Goal: Task Accomplishment & Management: Manage account settings

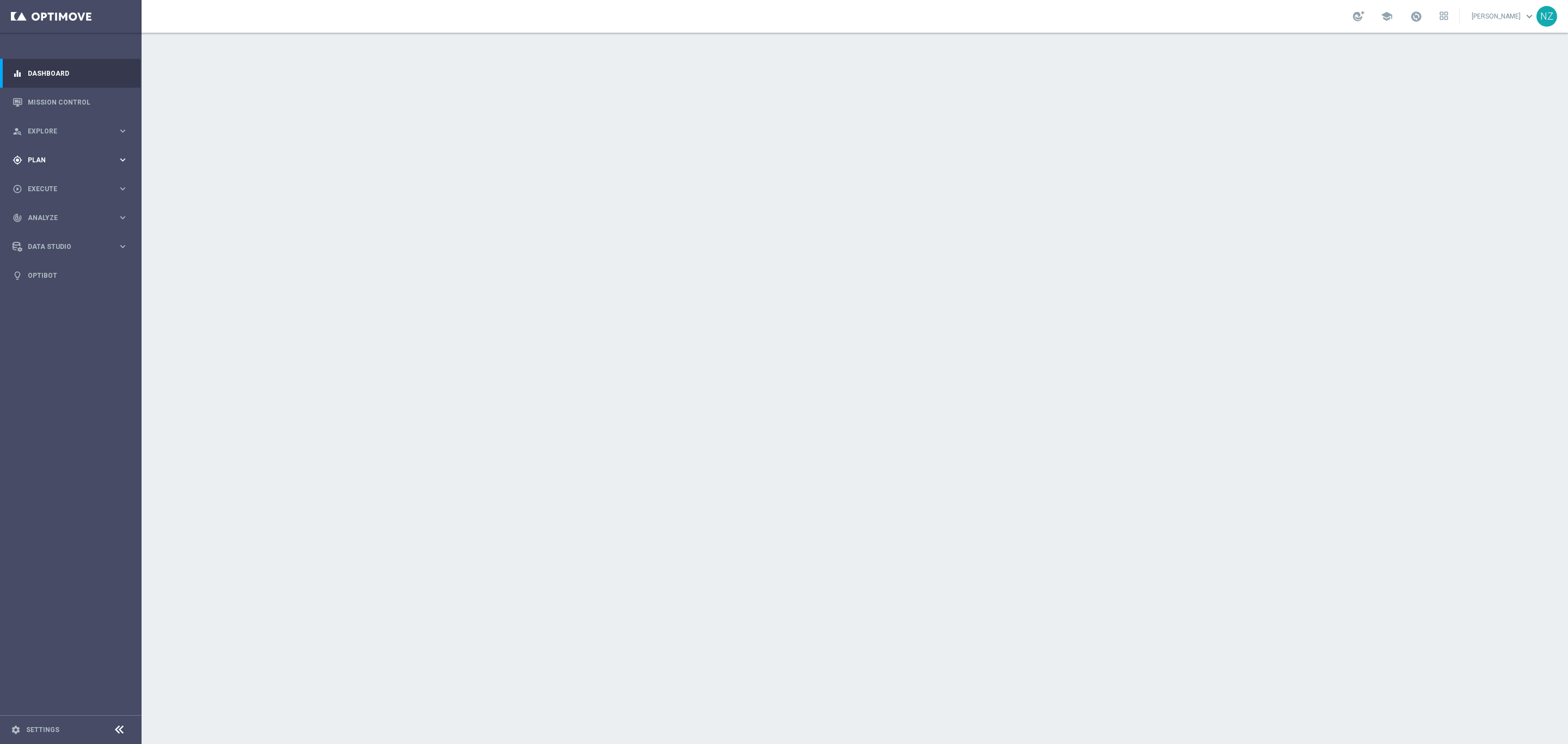
click at [43, 157] on span "Plan" at bounding box center [73, 160] width 90 height 7
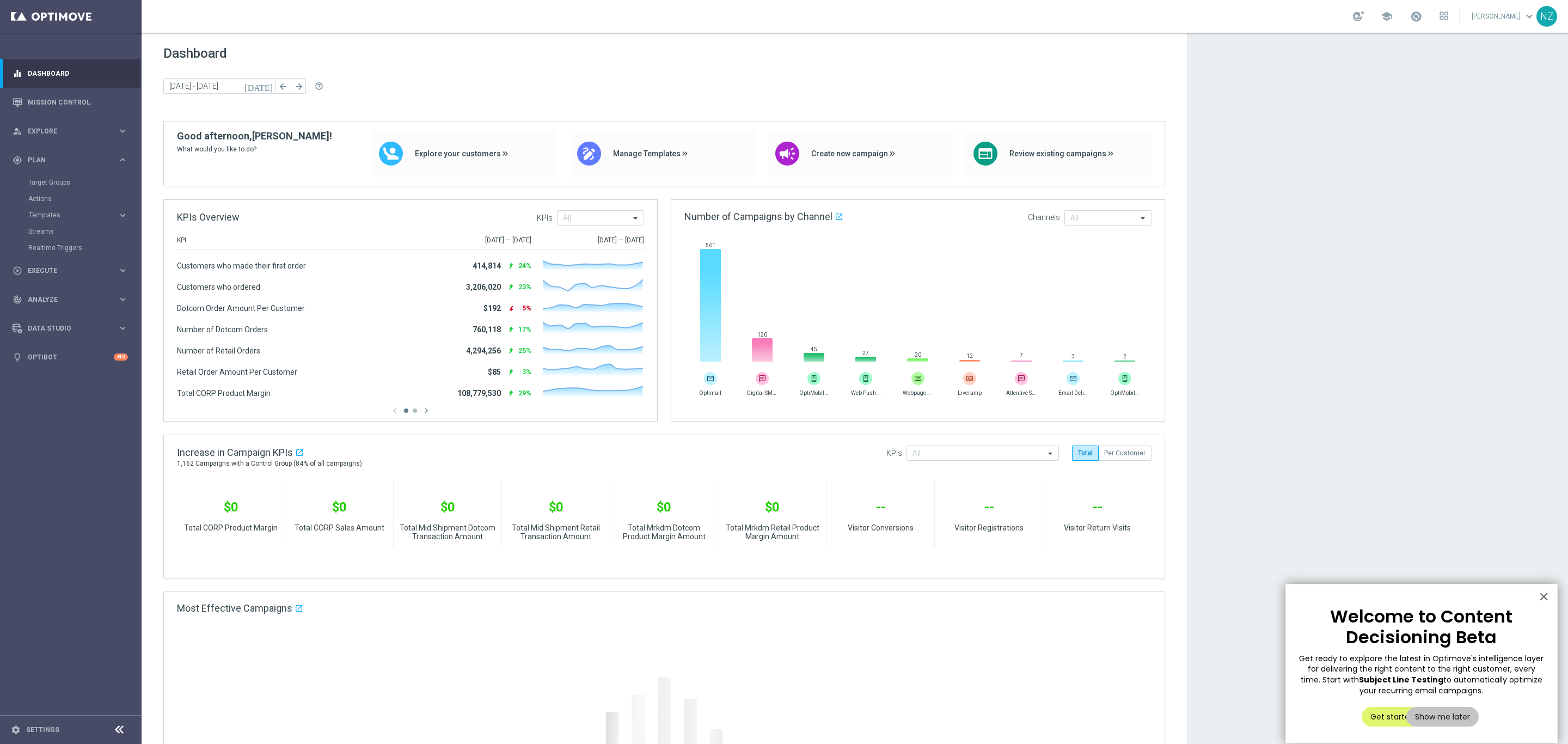
click at [53, 220] on accordion "Templates keyboard_arrow_right Optimail OptiMobile In-App OptiMobile Push Web P…" at bounding box center [84, 215] width 112 height 16
click at [47, 173] on div "gps_fixed Plan keyboard_arrow_right Target Groups Actions" at bounding box center [70, 200] width 141 height 110
click at [47, 182] on link "Target Groups" at bounding box center [71, 182] width 85 height 9
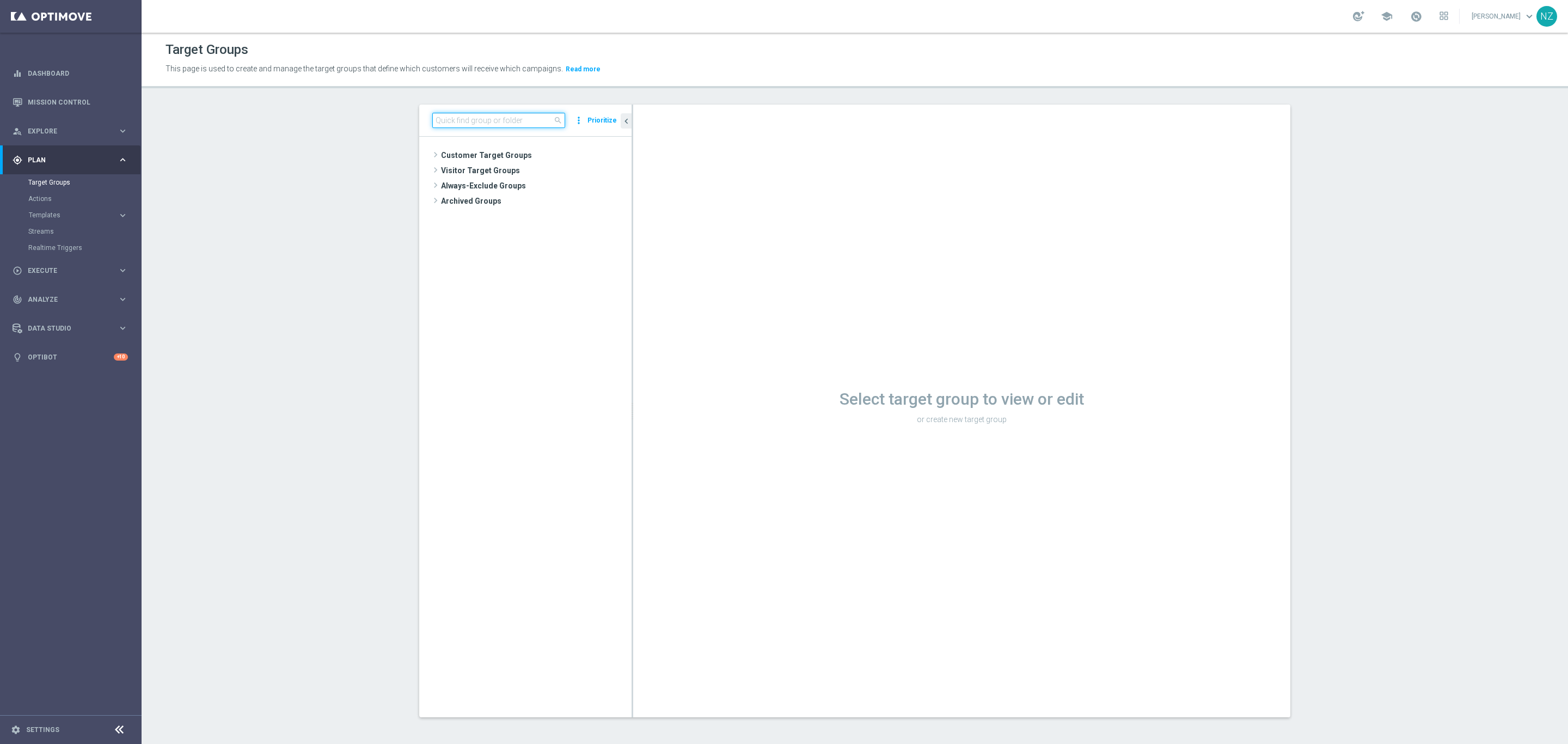
click at [497, 117] on input at bounding box center [498, 120] width 133 height 16
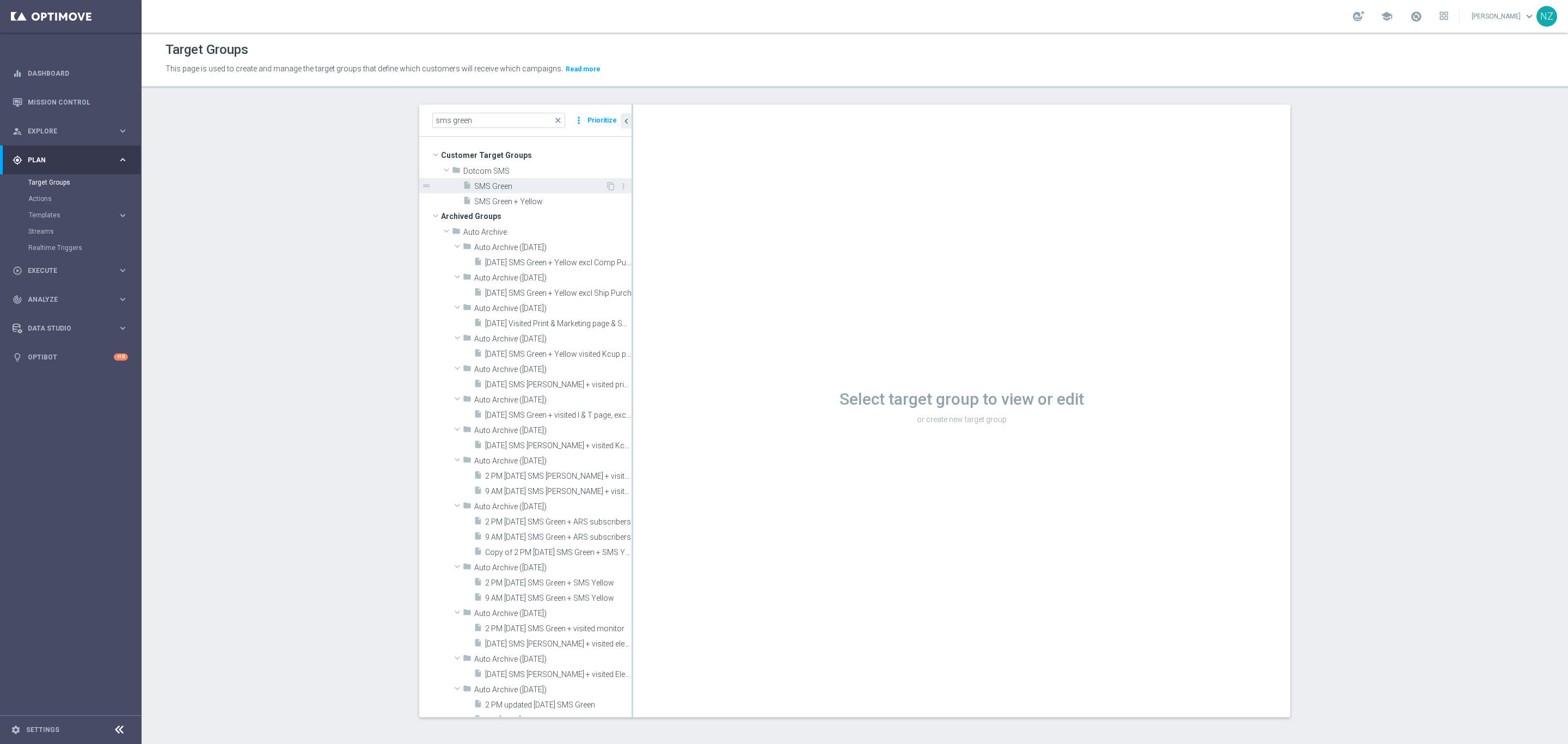
click at [500, 183] on span "SMS Green" at bounding box center [539, 186] width 132 height 9
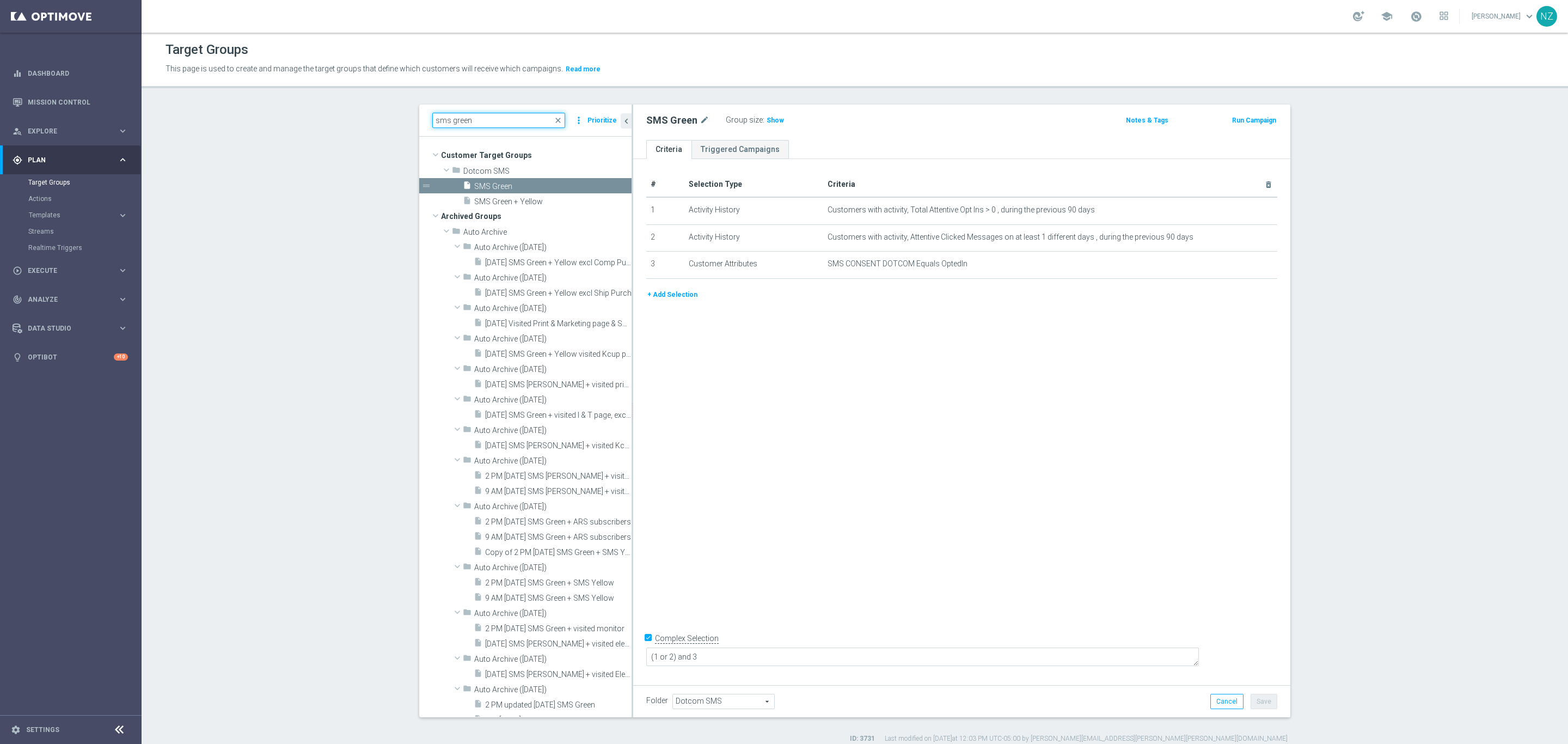
drag, startPoint x: 482, startPoint y: 121, endPoint x: 446, endPoint y: 114, distance: 36.7
click at [446, 114] on input "sms green" at bounding box center [498, 120] width 133 height 16
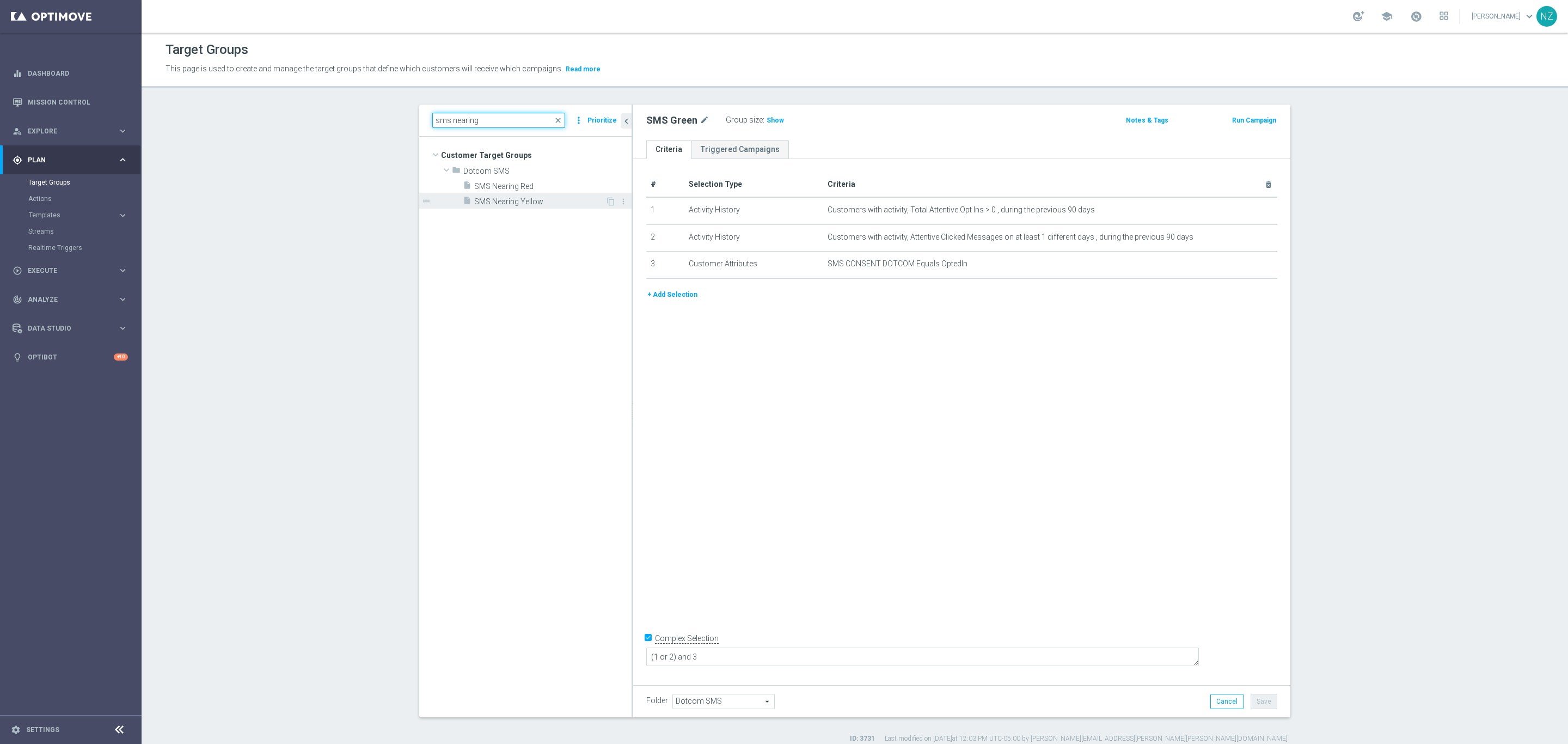
type input "sms nearing"
click at [503, 201] on span "SMS Nearing Yellow" at bounding box center [539, 201] width 132 height 9
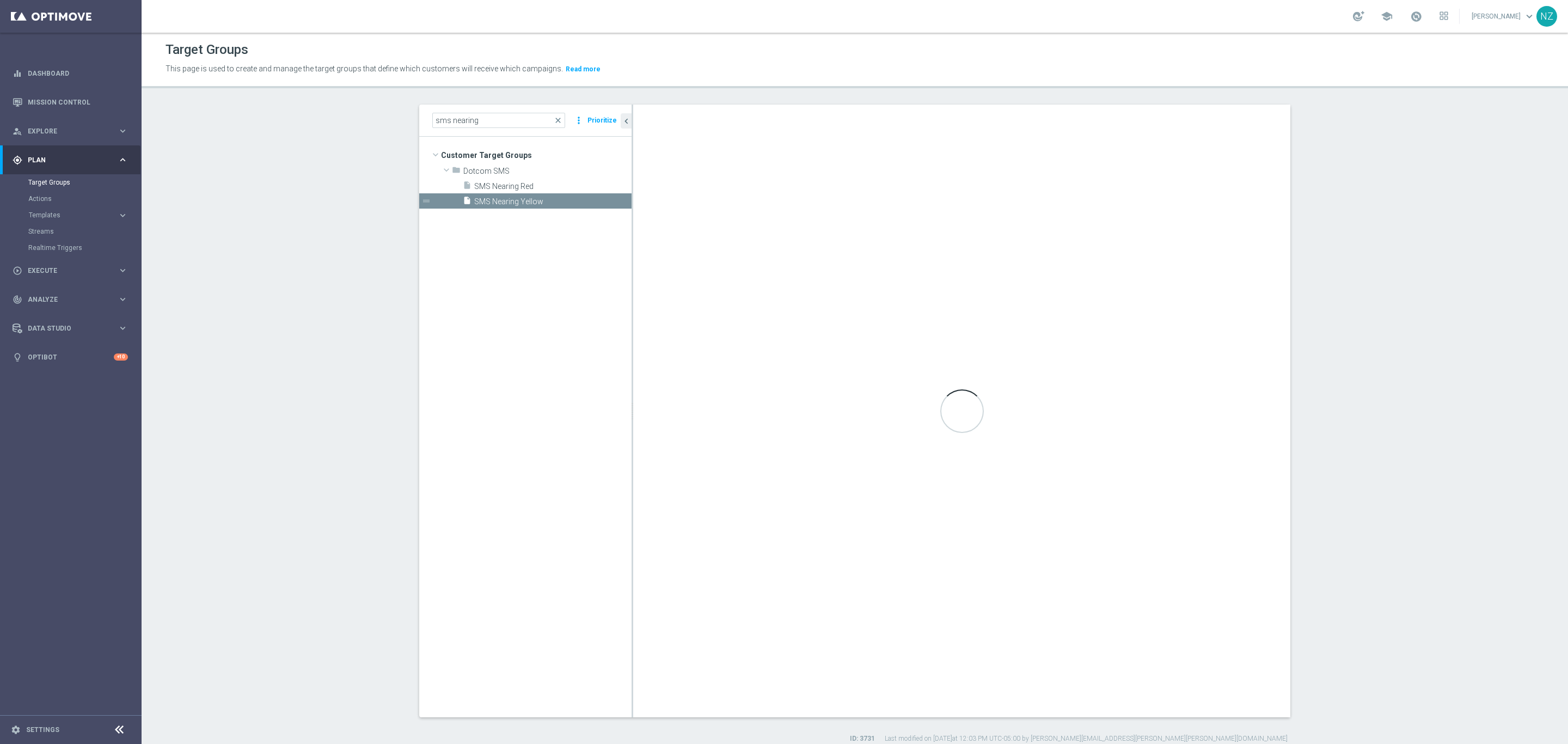
checkbox input "false"
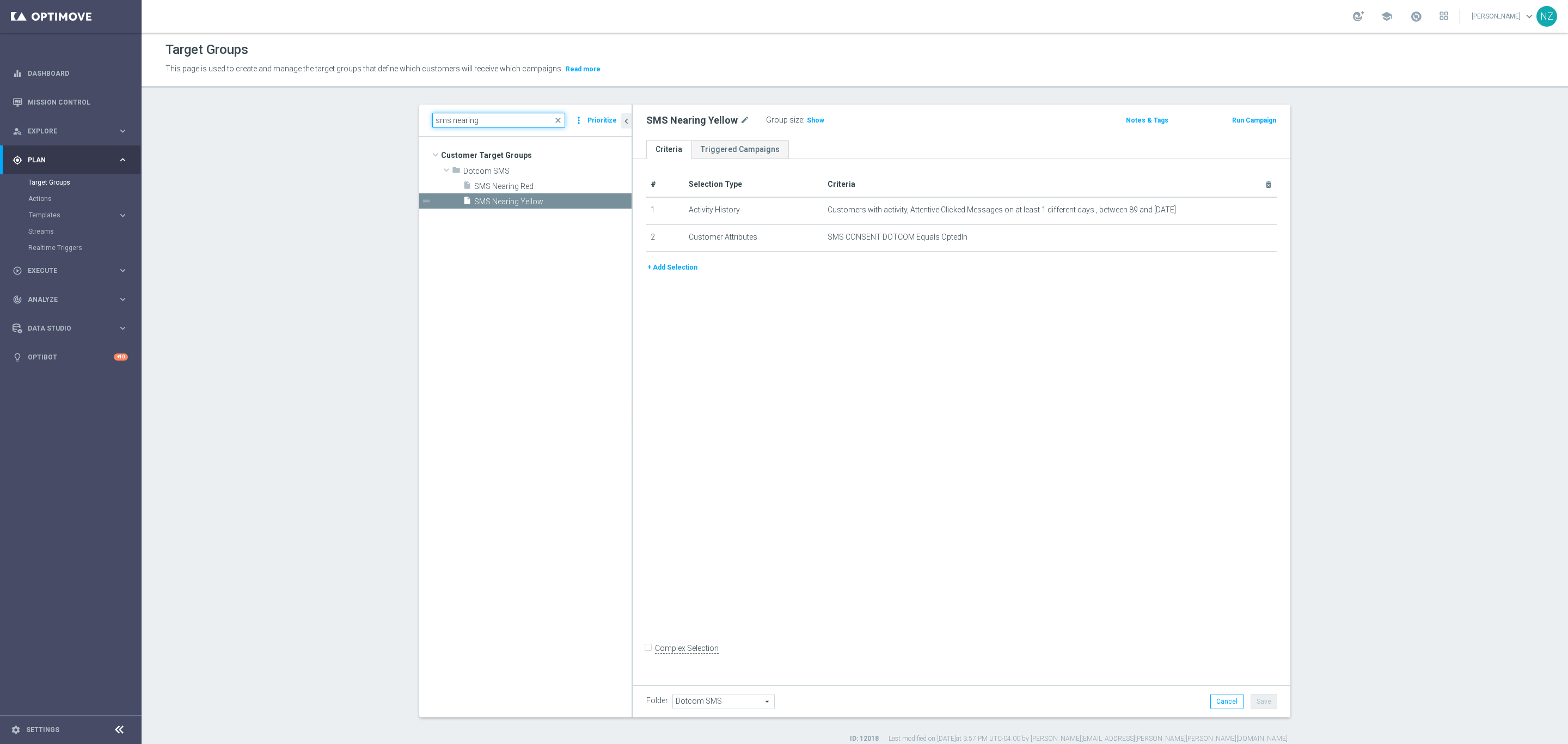
drag, startPoint x: 444, startPoint y: 123, endPoint x: 544, endPoint y: 121, distance: 100.0
click at [541, 122] on input "sms nearing" at bounding box center [498, 120] width 133 height 16
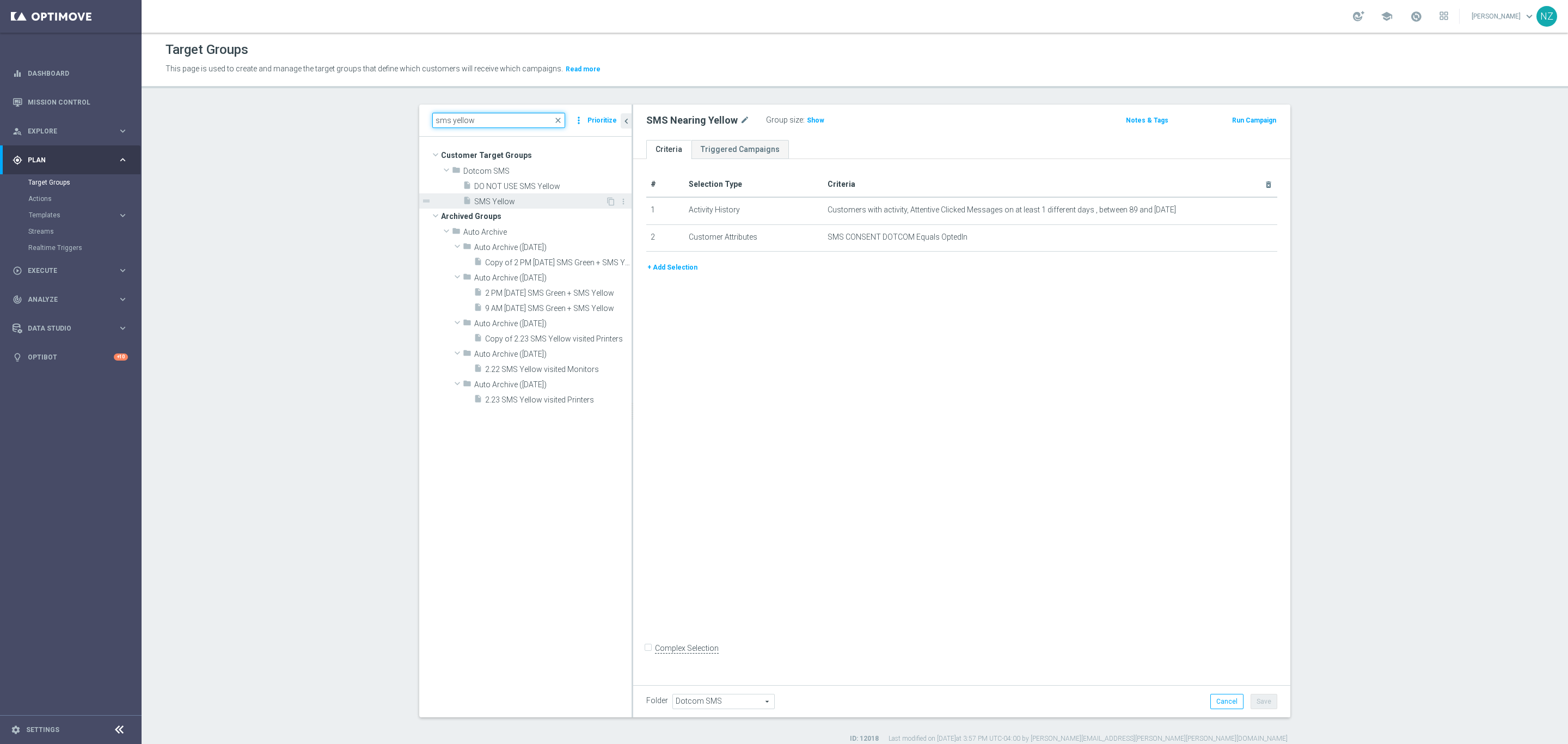
type input "sms yellow"
click at [525, 197] on span "SMS Yellow" at bounding box center [539, 201] width 132 height 9
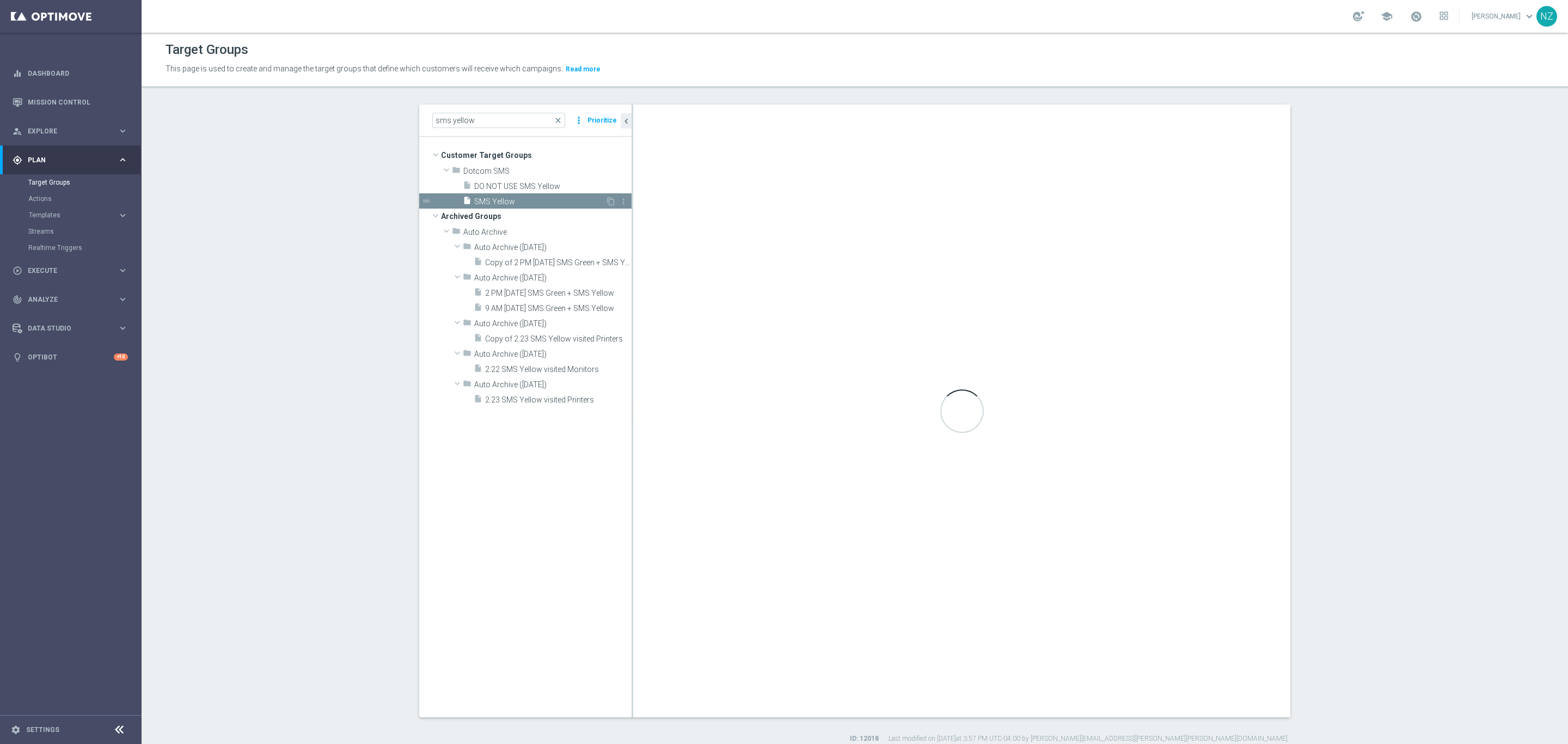
checkbox input "true"
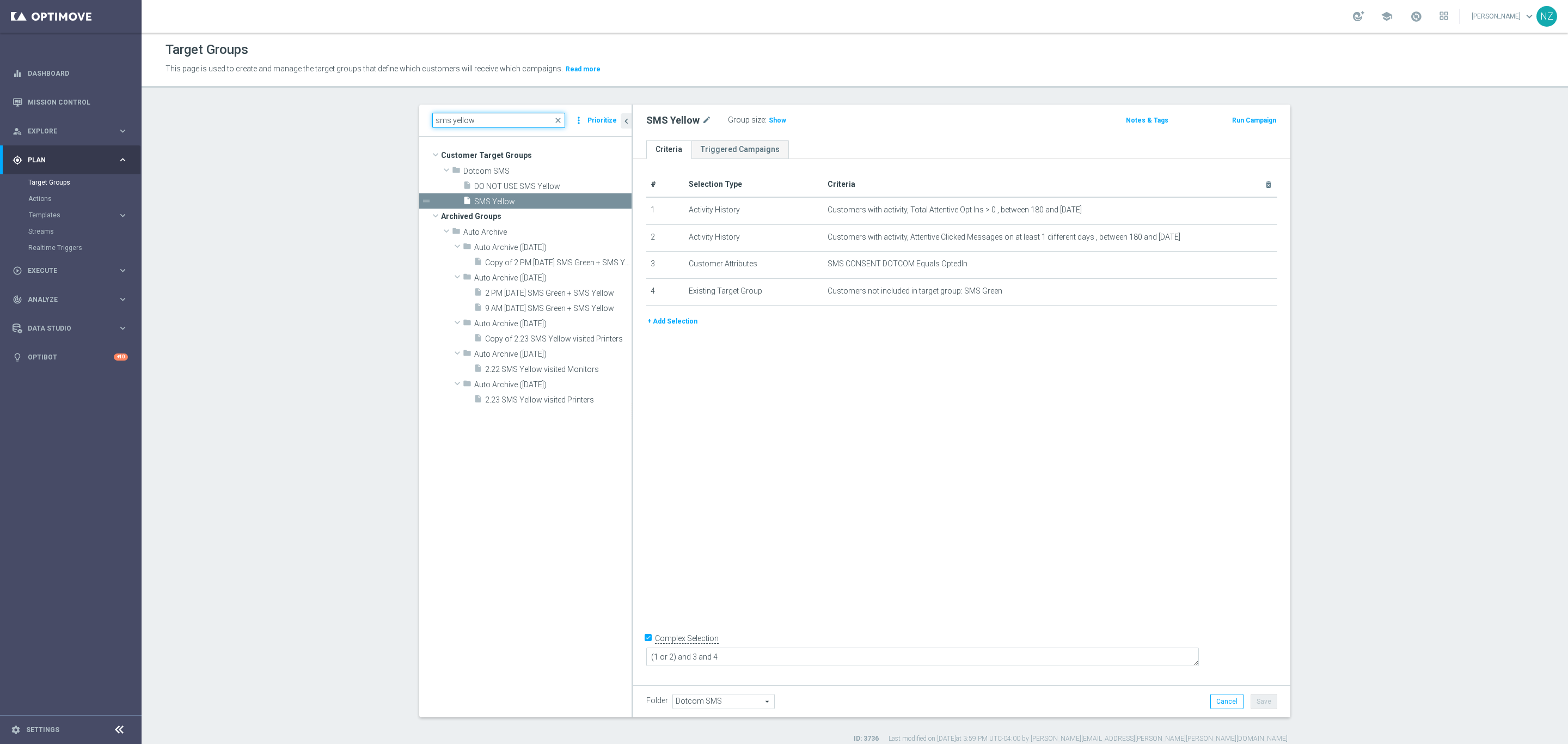
drag, startPoint x: 477, startPoint y: 121, endPoint x: 446, endPoint y: 114, distance: 31.8
click at [446, 114] on input "sms yellow" at bounding box center [498, 120] width 133 height 16
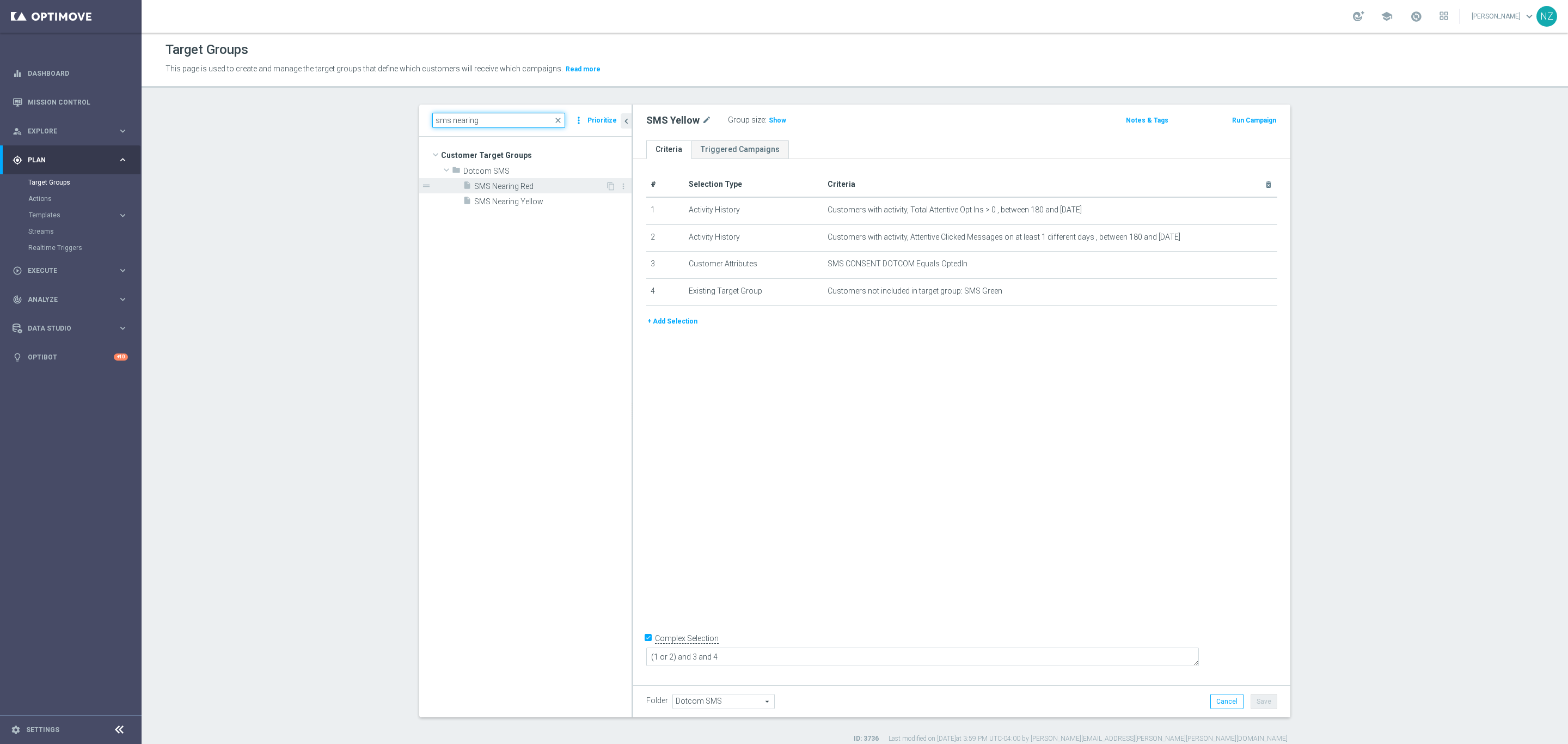
type input "sms nearing"
click at [520, 188] on span "SMS Nearing Red" at bounding box center [539, 186] width 132 height 9
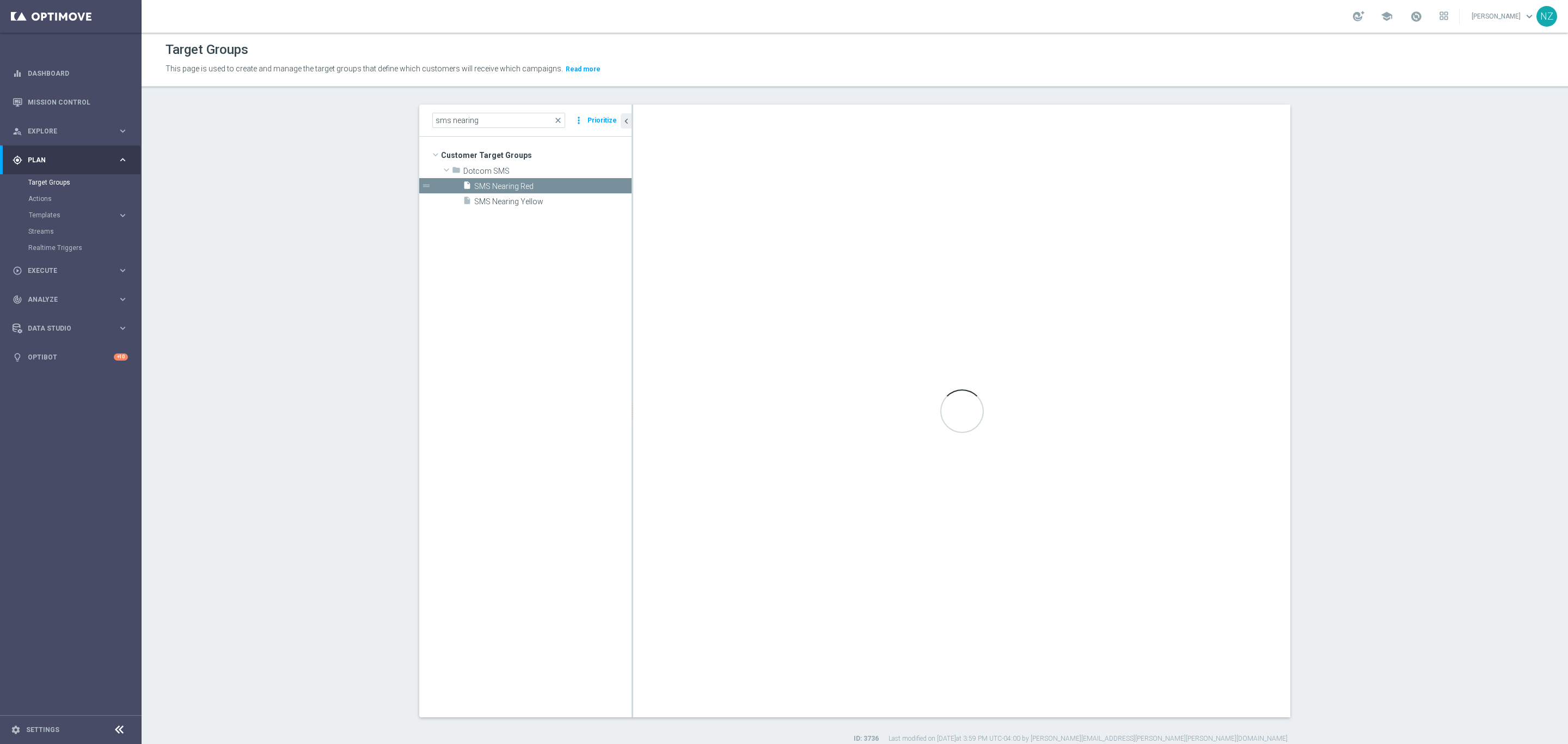
checkbox input "false"
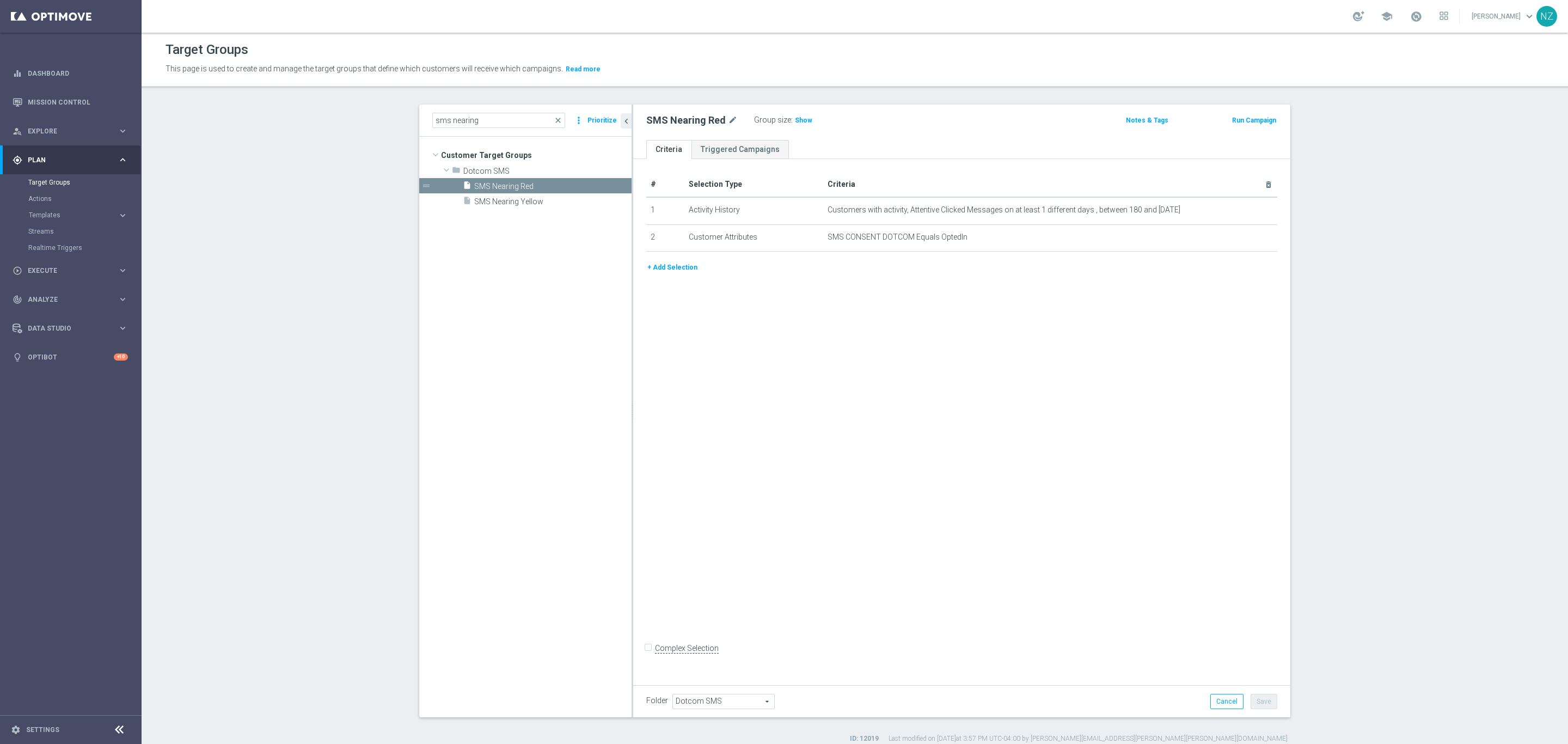
click at [312, 242] on section "sms nearing close more_vert Prioritize Customer Target Groups library_add creat…" at bounding box center [855, 424] width 1427 height 639
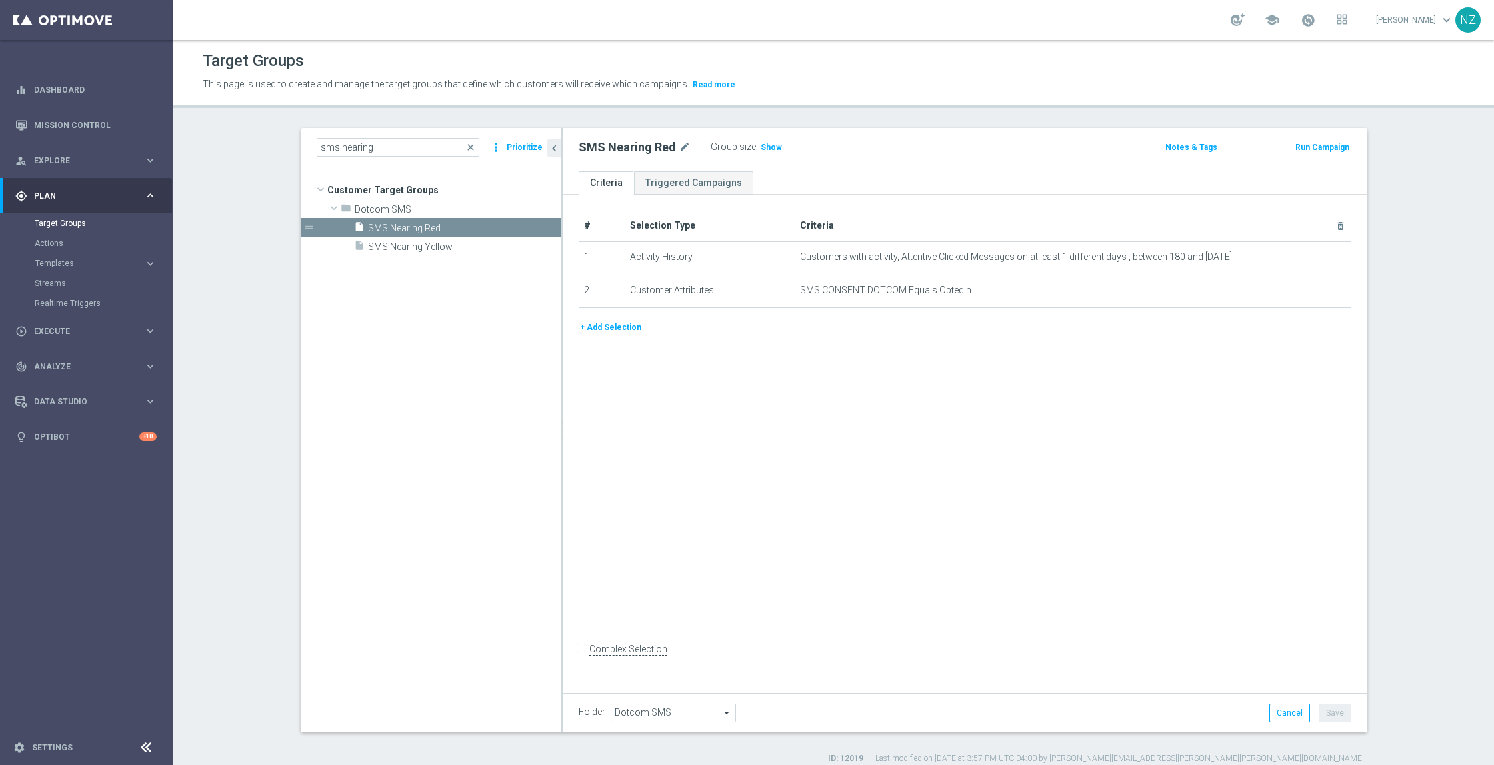
click at [227, 179] on section "sms nearing close more_vert Prioritize Customer Target Groups library_add creat…" at bounding box center [833, 446] width 1320 height 636
click at [249, 229] on section "sms nearing close more_vert Prioritize Customer Target Groups library_add creat…" at bounding box center [833, 446] width 1320 height 636
click at [211, 159] on section "sms nearing close more_vert Prioritize Customer Target Groups library_add creat…" at bounding box center [833, 446] width 1320 height 636
click at [227, 229] on section "sms nearing close more_vert Prioritize Customer Target Groups library_add creat…" at bounding box center [833, 446] width 1320 height 636
click at [201, 179] on section "sms nearing close more_vert Prioritize Customer Target Groups library_add creat…" at bounding box center [833, 446] width 1320 height 636
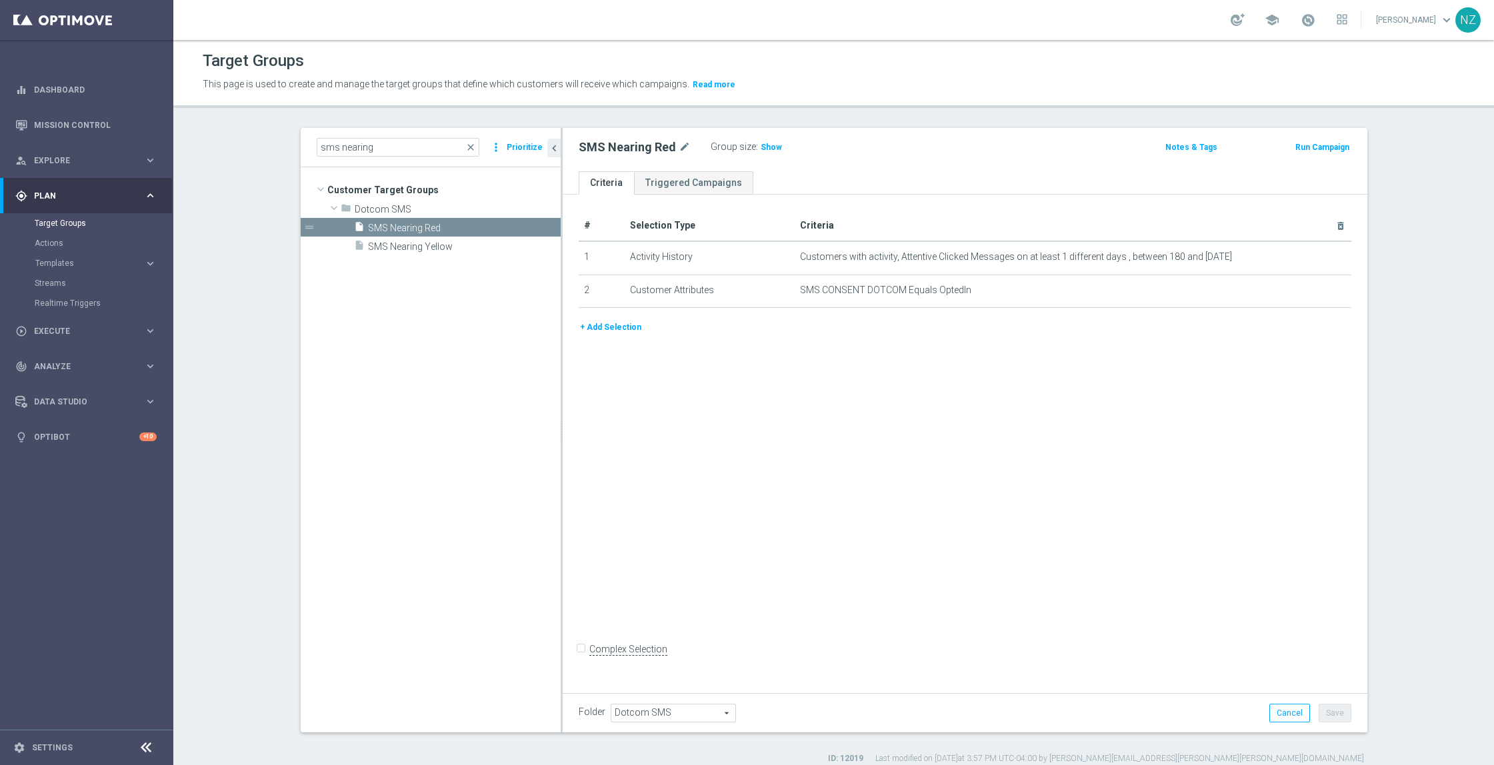
click at [227, 219] on section "sms nearing close more_vert Prioritize Customer Target Groups library_add creat…" at bounding box center [833, 446] width 1320 height 636
click at [241, 233] on section "sms nearing close more_vert Prioritize Customer Target Groups library_add creat…" at bounding box center [833, 446] width 1320 height 636
click at [192, 215] on section "sms nearing close more_vert Prioritize Customer Target Groups library_add creat…" at bounding box center [833, 446] width 1320 height 636
click at [229, 237] on section "sms nearing close more_vert Prioritize Customer Target Groups library_add creat…" at bounding box center [833, 446] width 1320 height 636
click at [265, 642] on section "sms nearing close more_vert Prioritize Customer Target Groups library_add creat…" at bounding box center [833, 446] width 1320 height 636
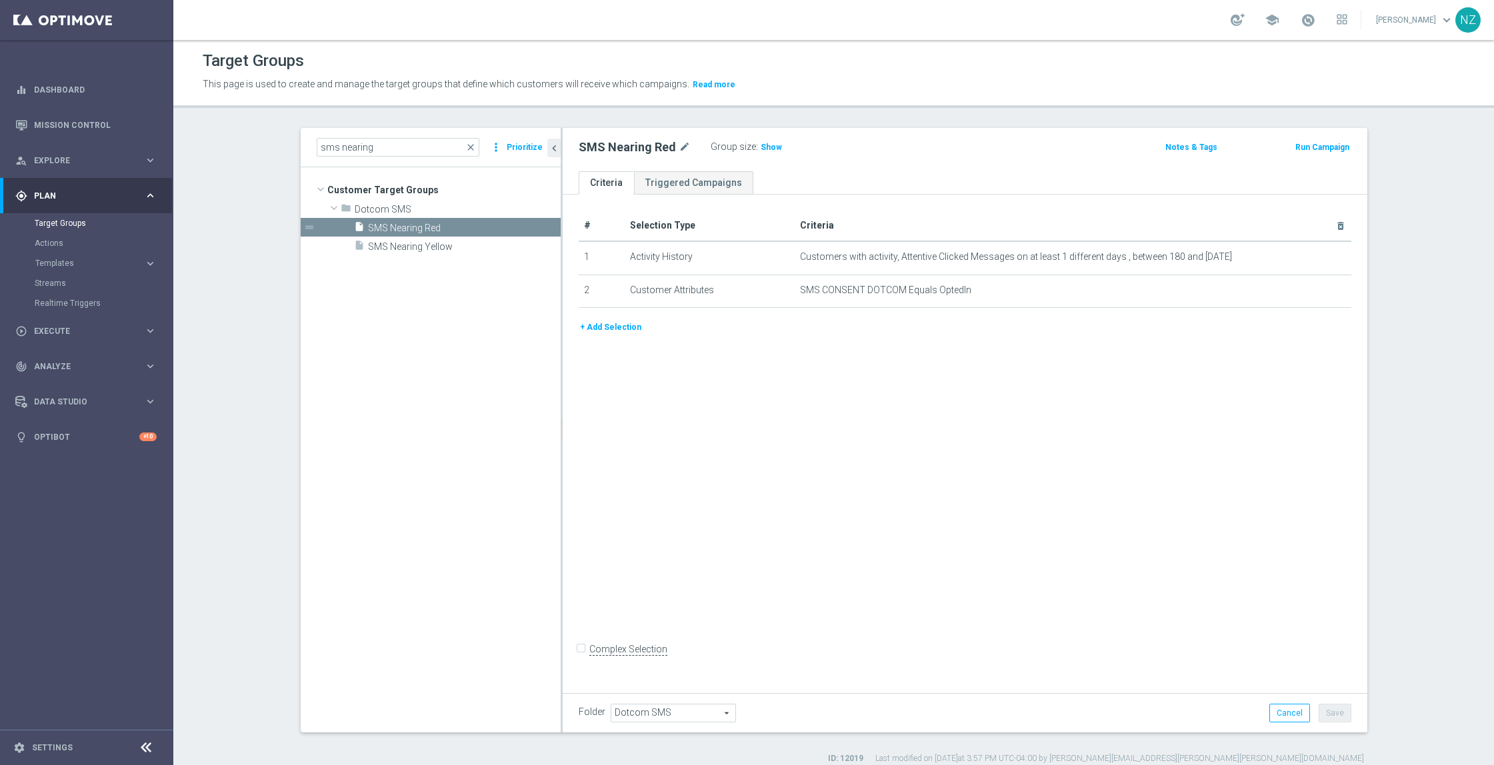
click at [199, 401] on section "sms nearing close more_vert Prioritize Customer Target Groups library_add creat…" at bounding box center [833, 446] width 1320 height 636
click at [240, 391] on section "sms nearing close more_vert Prioritize Customer Target Groups library_add creat…" at bounding box center [833, 446] width 1320 height 636
click at [1398, 189] on section "sms nearing close more_vert Prioritize Customer Target Groups library_add creat…" at bounding box center [833, 446] width 1320 height 636
click at [253, 195] on section "sms nearing close more_vert Prioritize Customer Target Groups library_add creat…" at bounding box center [833, 446] width 1320 height 636
click at [424, 250] on span "SMS Nearing Yellow" at bounding box center [448, 246] width 161 height 11
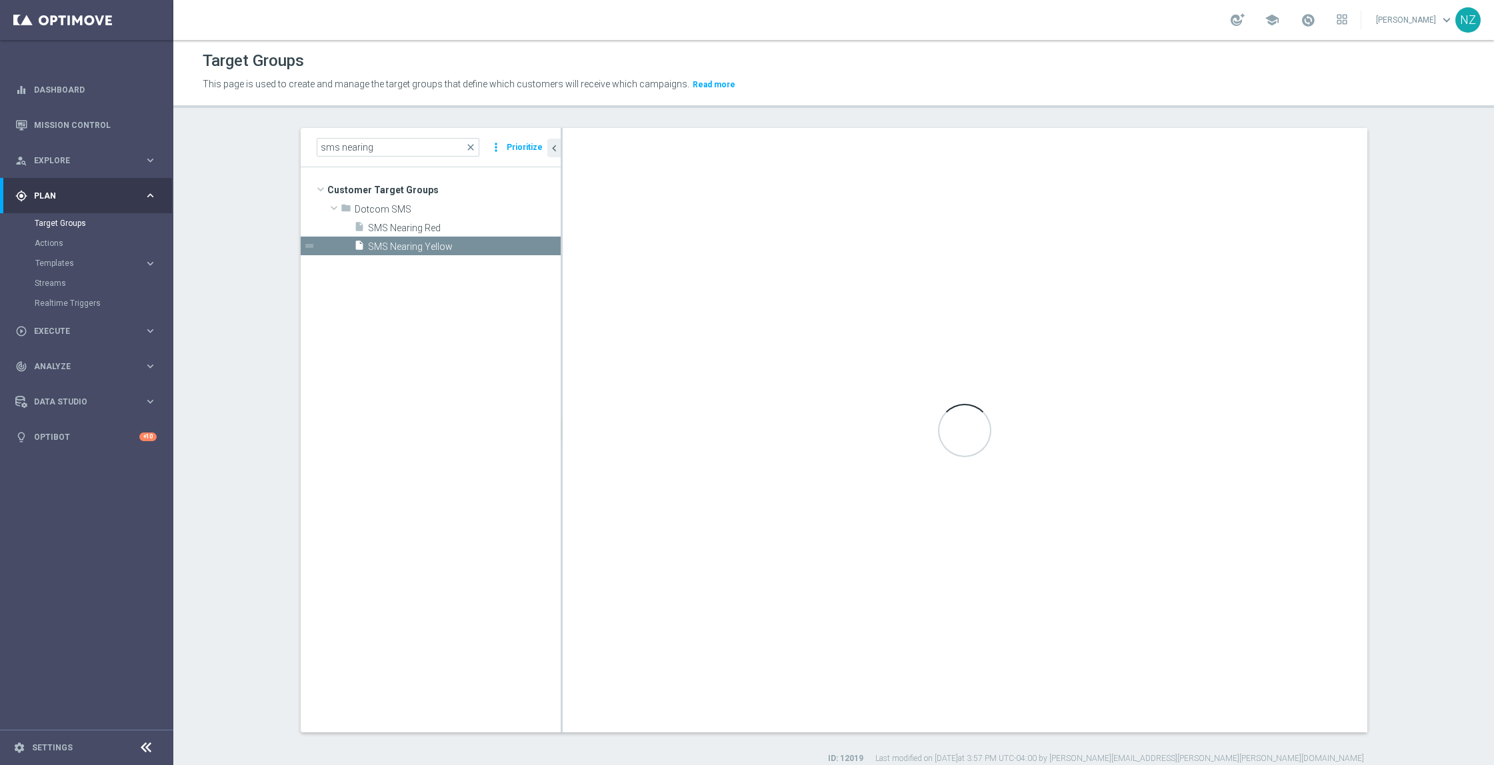
click at [1458, 289] on section "sms nearing close more_vert Prioritize Customer Target Groups library_add creat…" at bounding box center [833, 446] width 1320 height 636
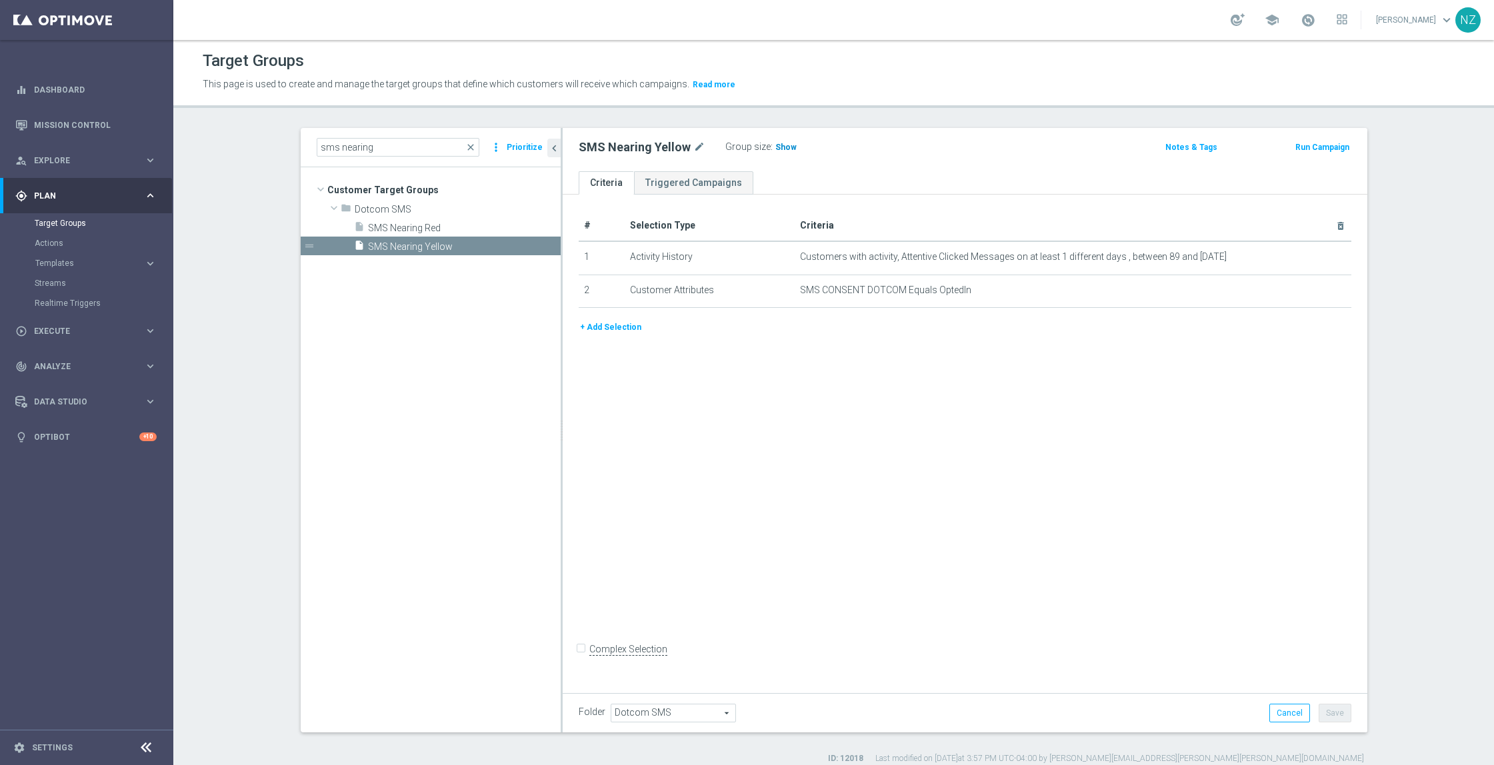
click at [779, 147] on span "Show" at bounding box center [785, 147] width 21 height 9
click at [617, 331] on button "+ Add Selection" at bounding box center [610, 327] width 64 height 15
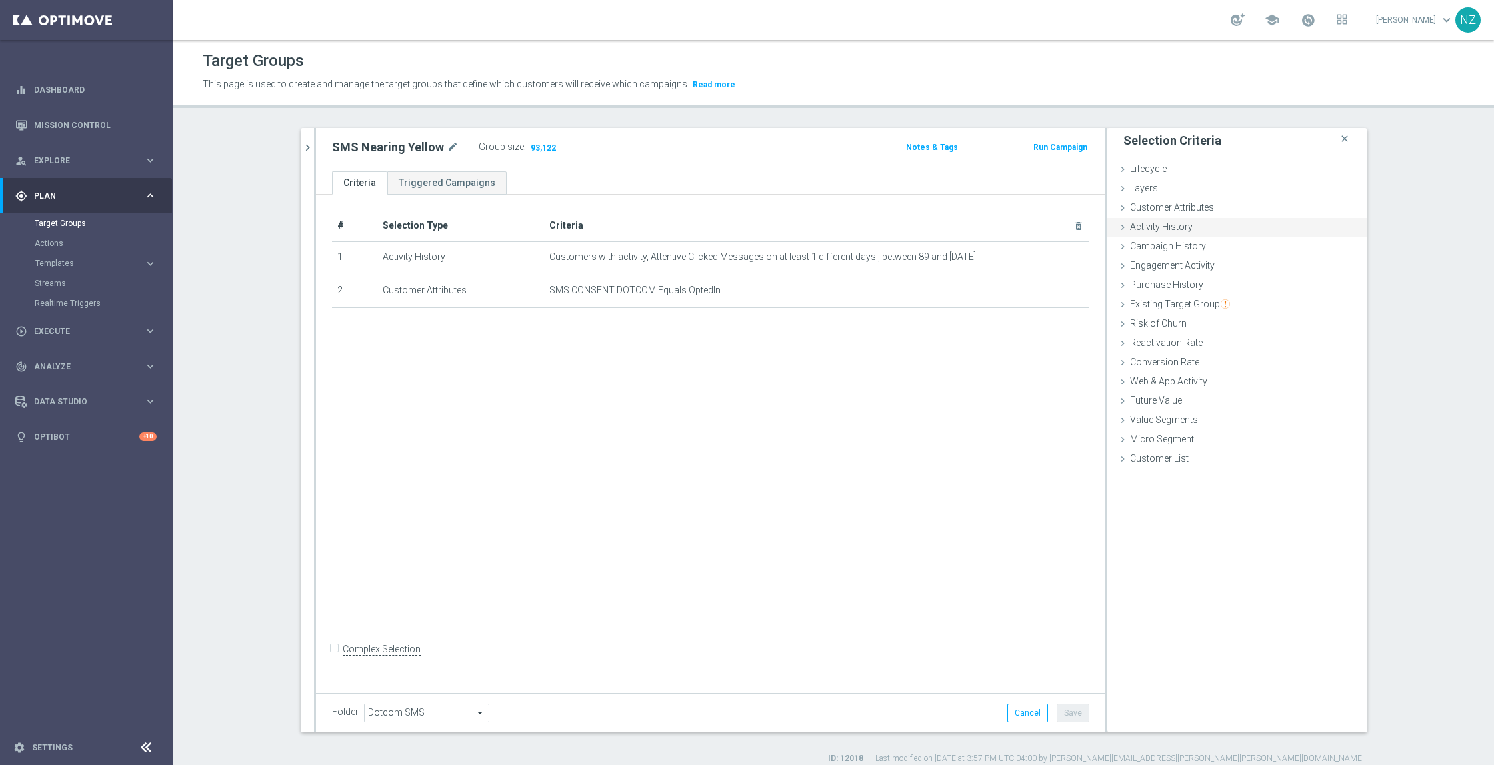
click at [1160, 229] on span "Activity History" at bounding box center [1161, 226] width 63 height 11
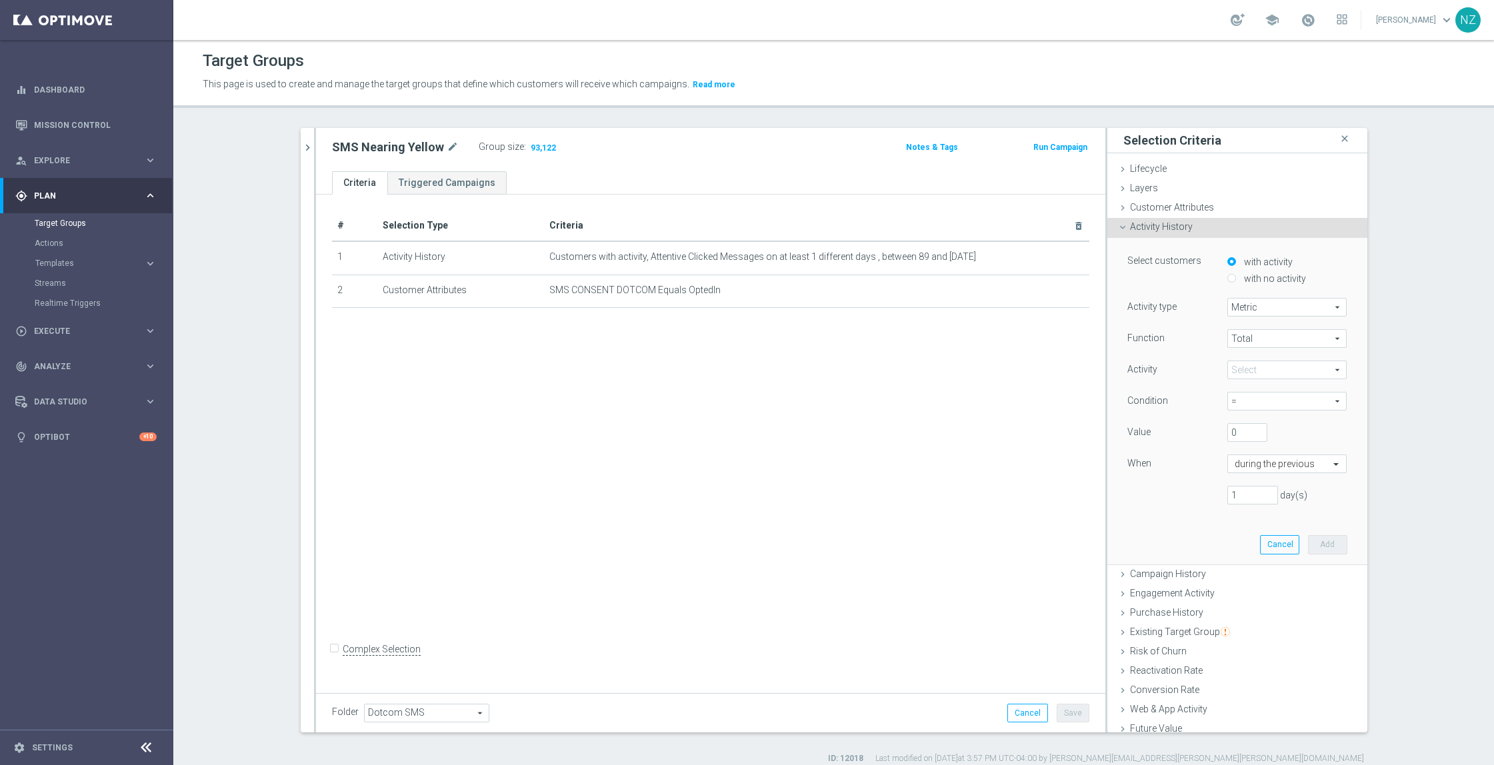
click at [1255, 283] on label "with no activity" at bounding box center [1272, 279] width 65 height 12
click at [1236, 283] on input "with no activity" at bounding box center [1231, 278] width 9 height 9
radio input "true"
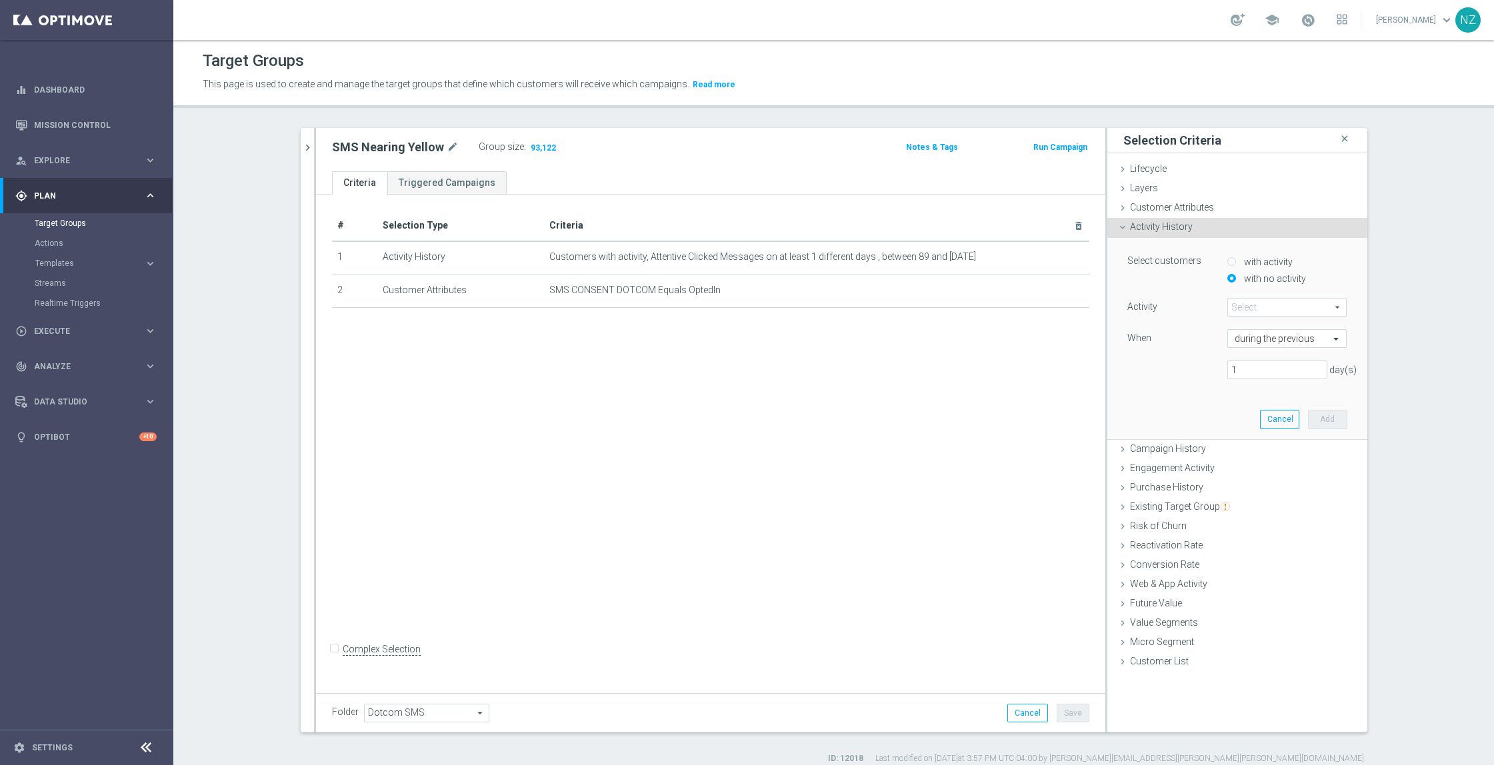
click at [1255, 306] on span at bounding box center [1287, 307] width 119 height 17
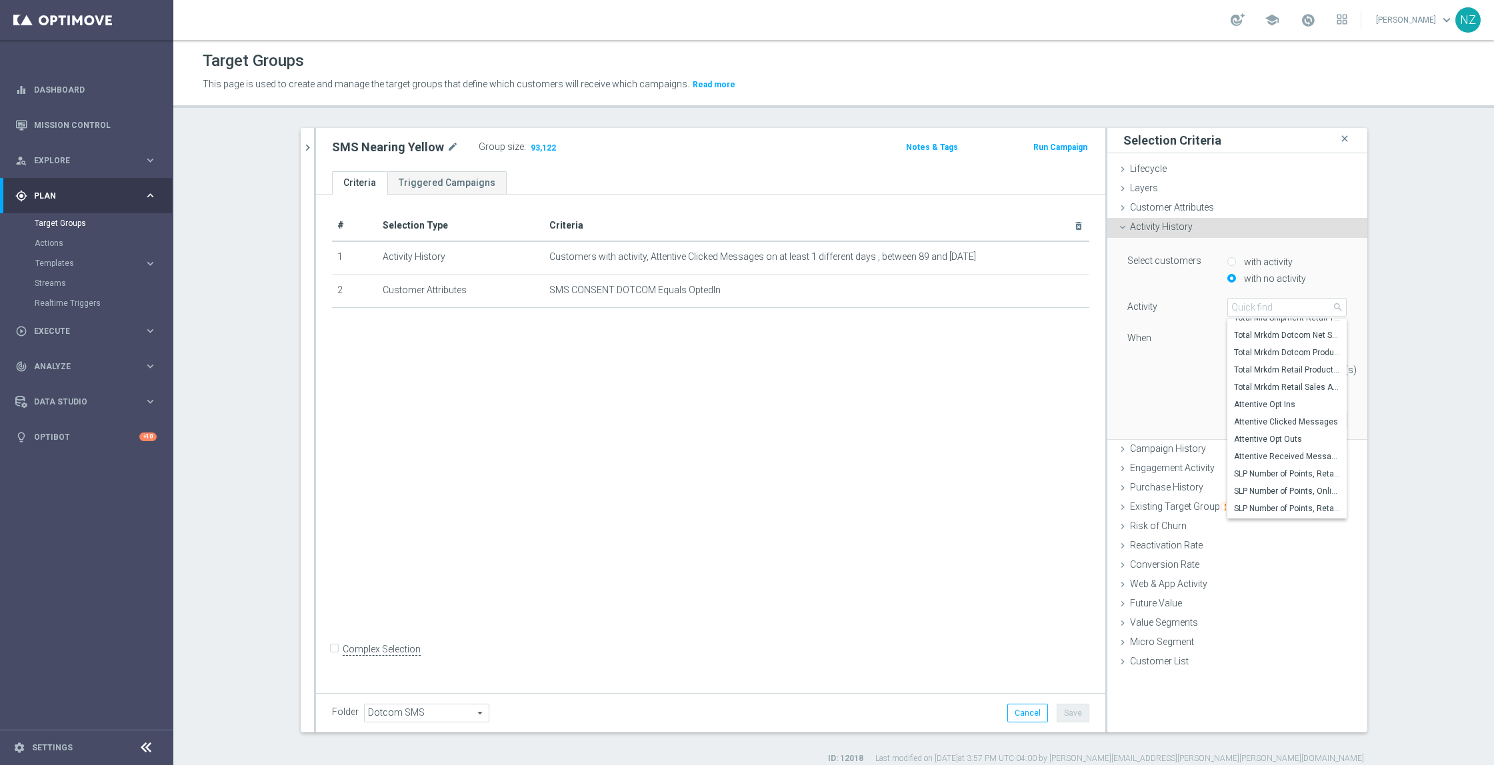
scroll to position [64, 0]
click at [1271, 418] on span "Attentive Clicked Messages" at bounding box center [1287, 417] width 107 height 11
type input "Attentive Clicked Messages"
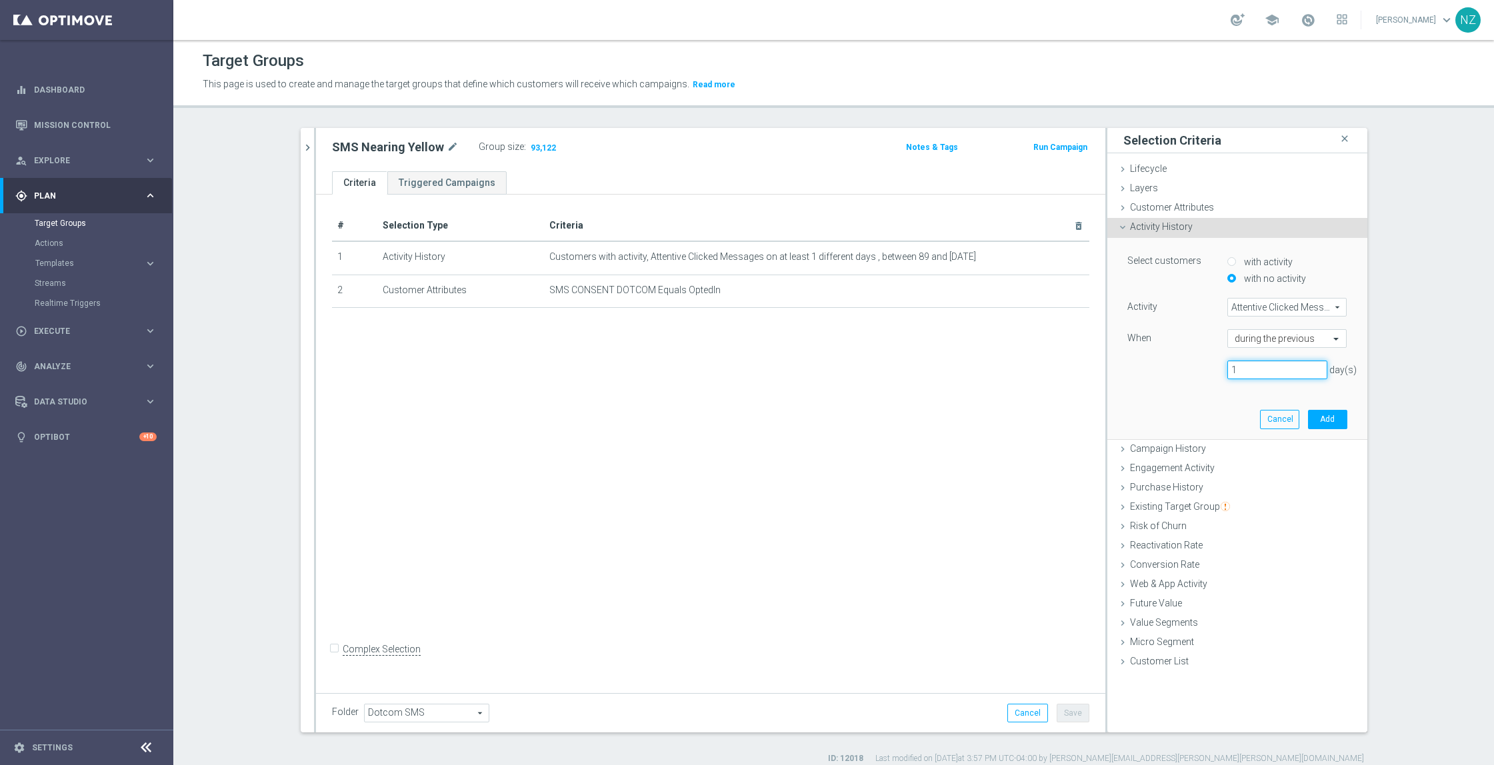
drag, startPoint x: 1247, startPoint y: 367, endPoint x: 1184, endPoint y: 369, distance: 63.3
click at [1184, 369] on div "1 day(s)" at bounding box center [1237, 370] width 240 height 19
type input "58"
click at [1327, 424] on button "Add" at bounding box center [1327, 419] width 39 height 19
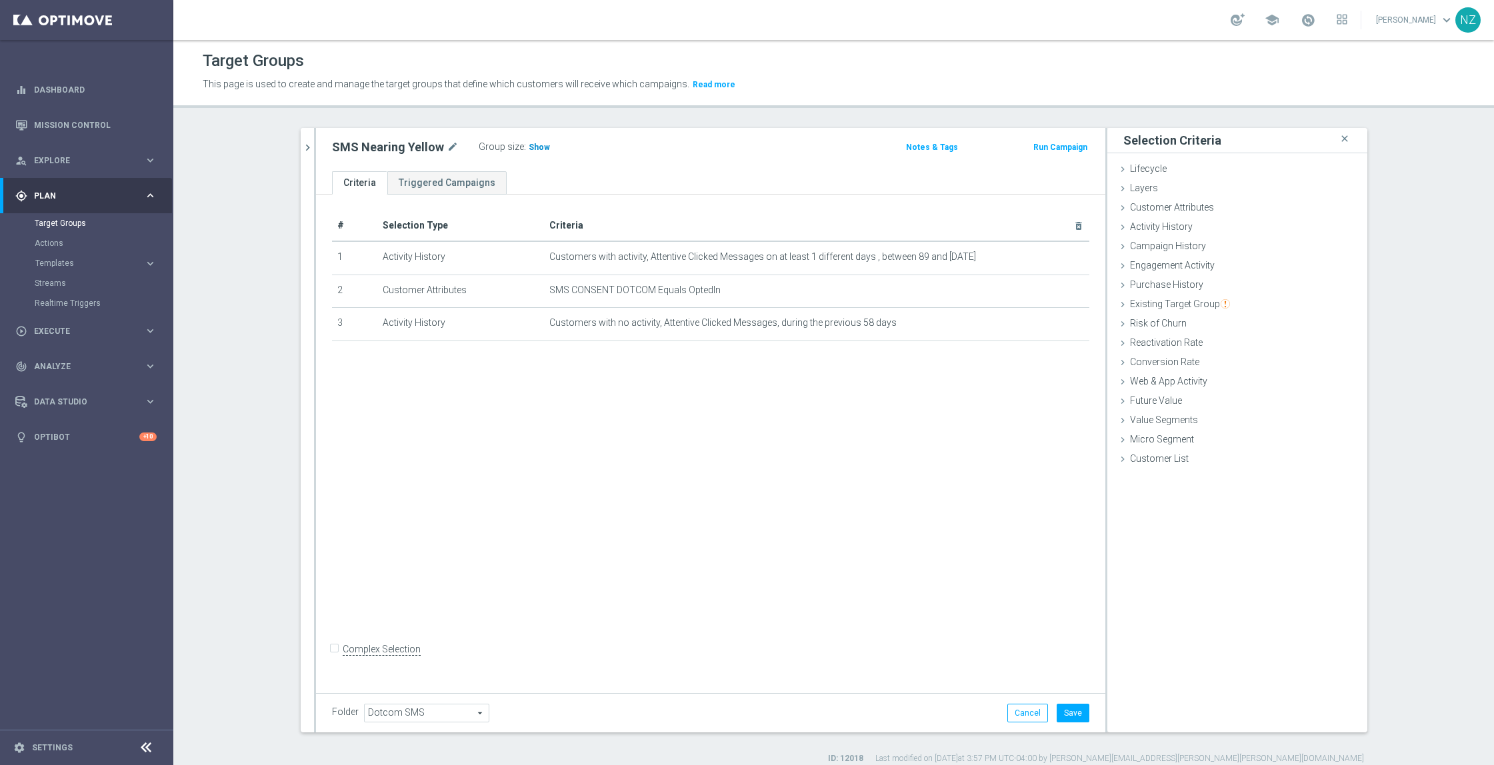
click at [531, 149] on span "Show" at bounding box center [539, 147] width 21 height 9
click at [1064, 714] on button "Save" at bounding box center [1072, 713] width 33 height 19
click at [301, 151] on icon "chevron_right" at bounding box center [307, 147] width 13 height 13
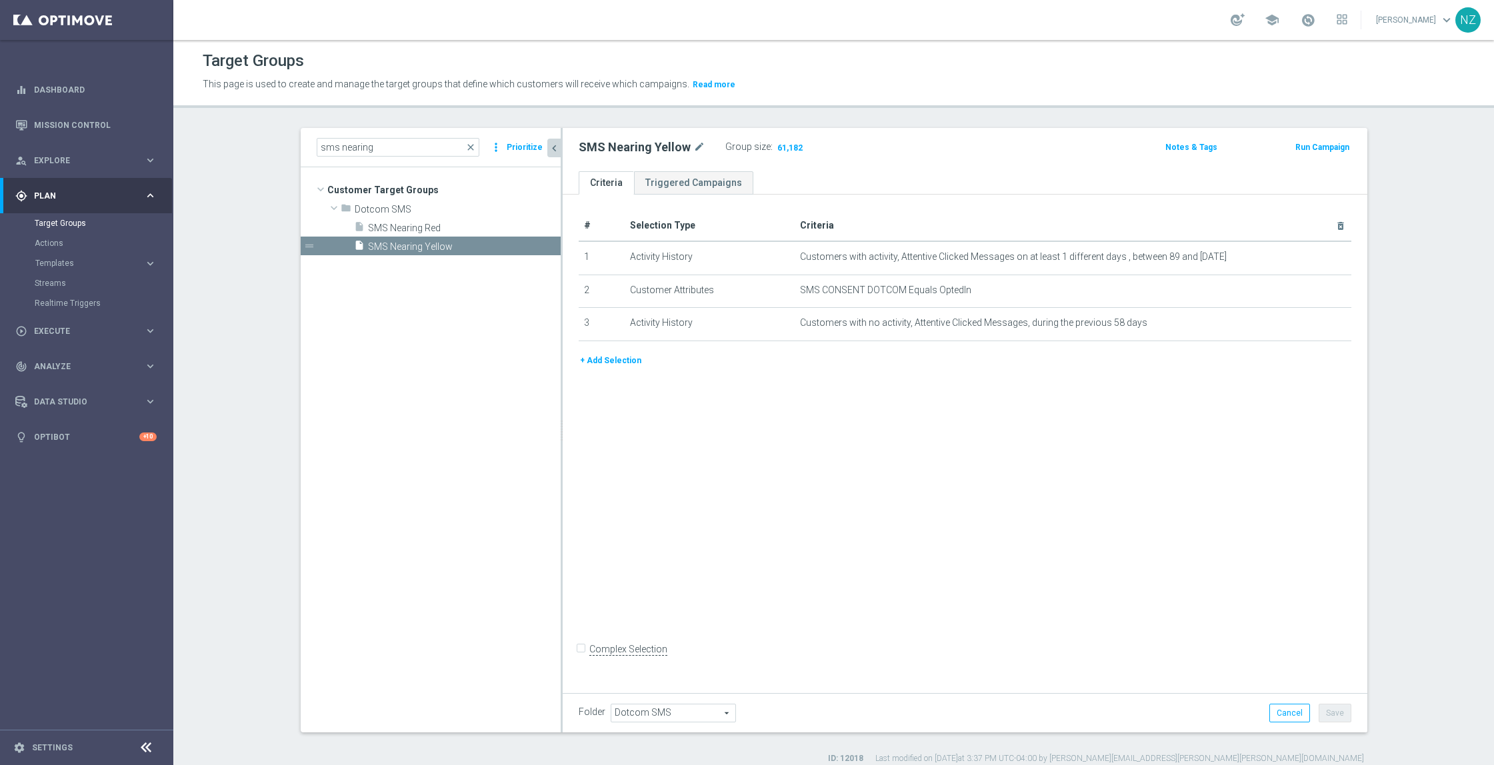
click at [1418, 383] on section "sms nearing close more_vert Prioritize Customer Target Groups library_add creat…" at bounding box center [833, 446] width 1320 height 636
drag, startPoint x: 371, startPoint y: 146, endPoint x: 333, endPoint y: 147, distance: 38.7
click at [333, 147] on input "sms nearing" at bounding box center [398, 147] width 163 height 19
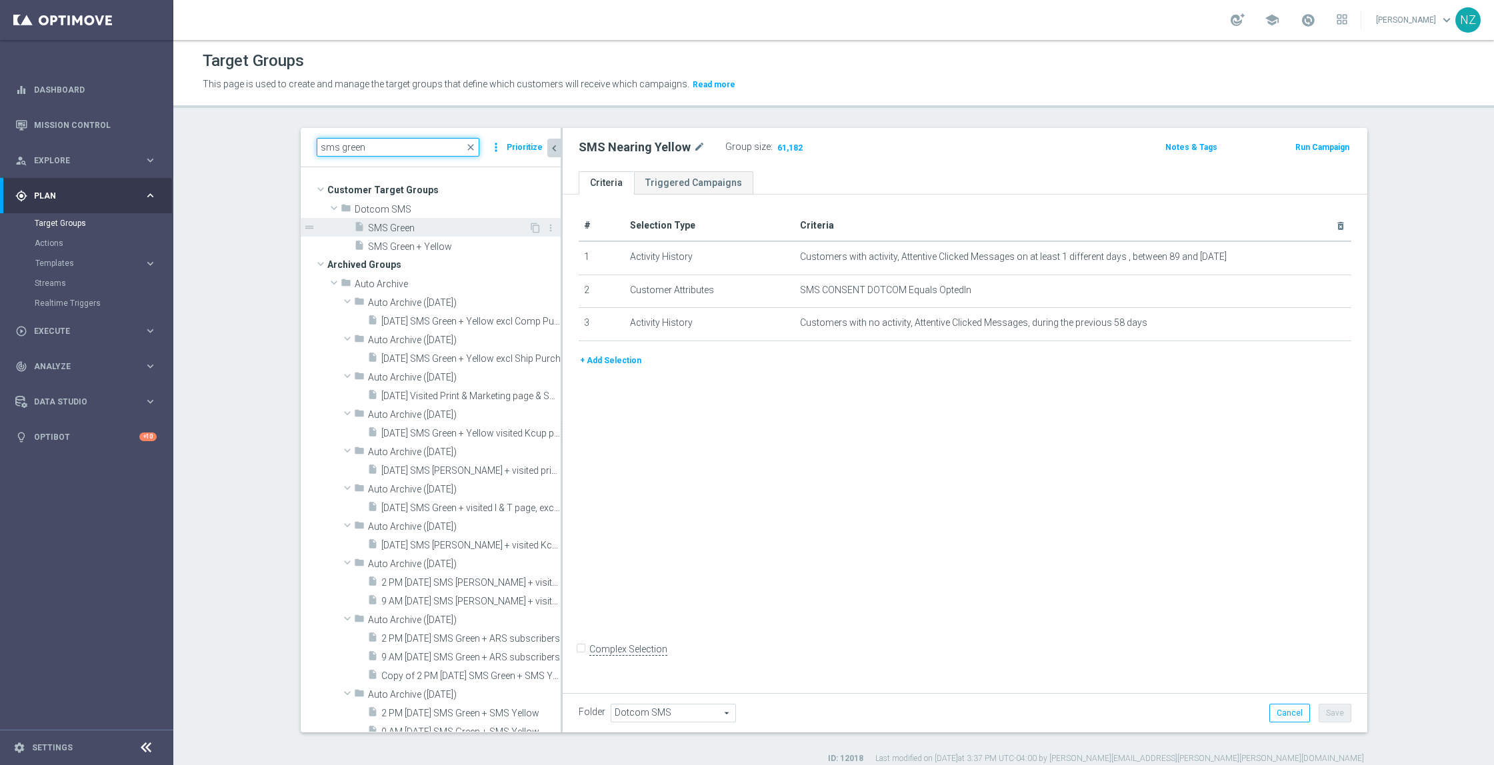
type input "sms green"
click at [402, 231] on span "SMS Green" at bounding box center [448, 228] width 161 height 11
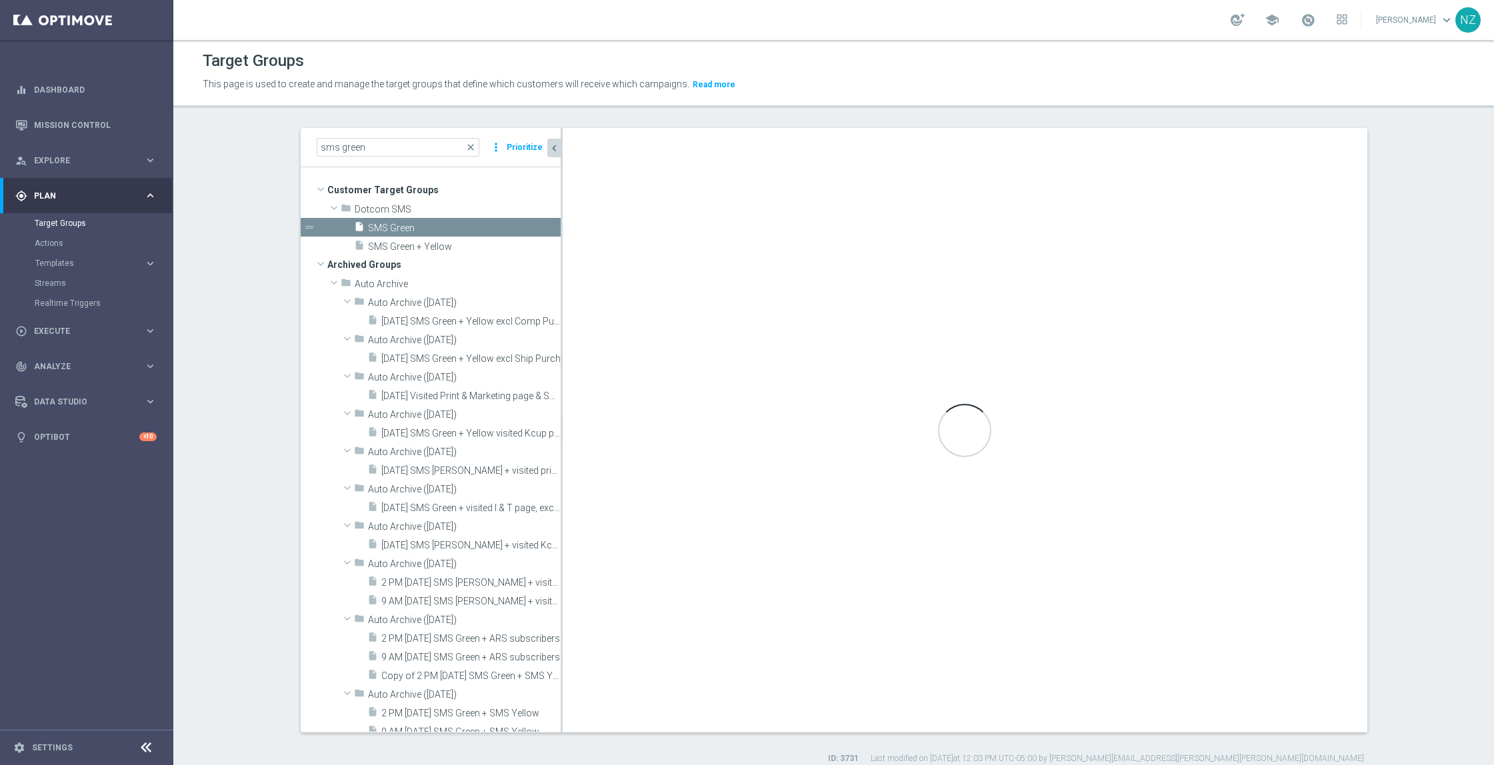
checkbox input "true"
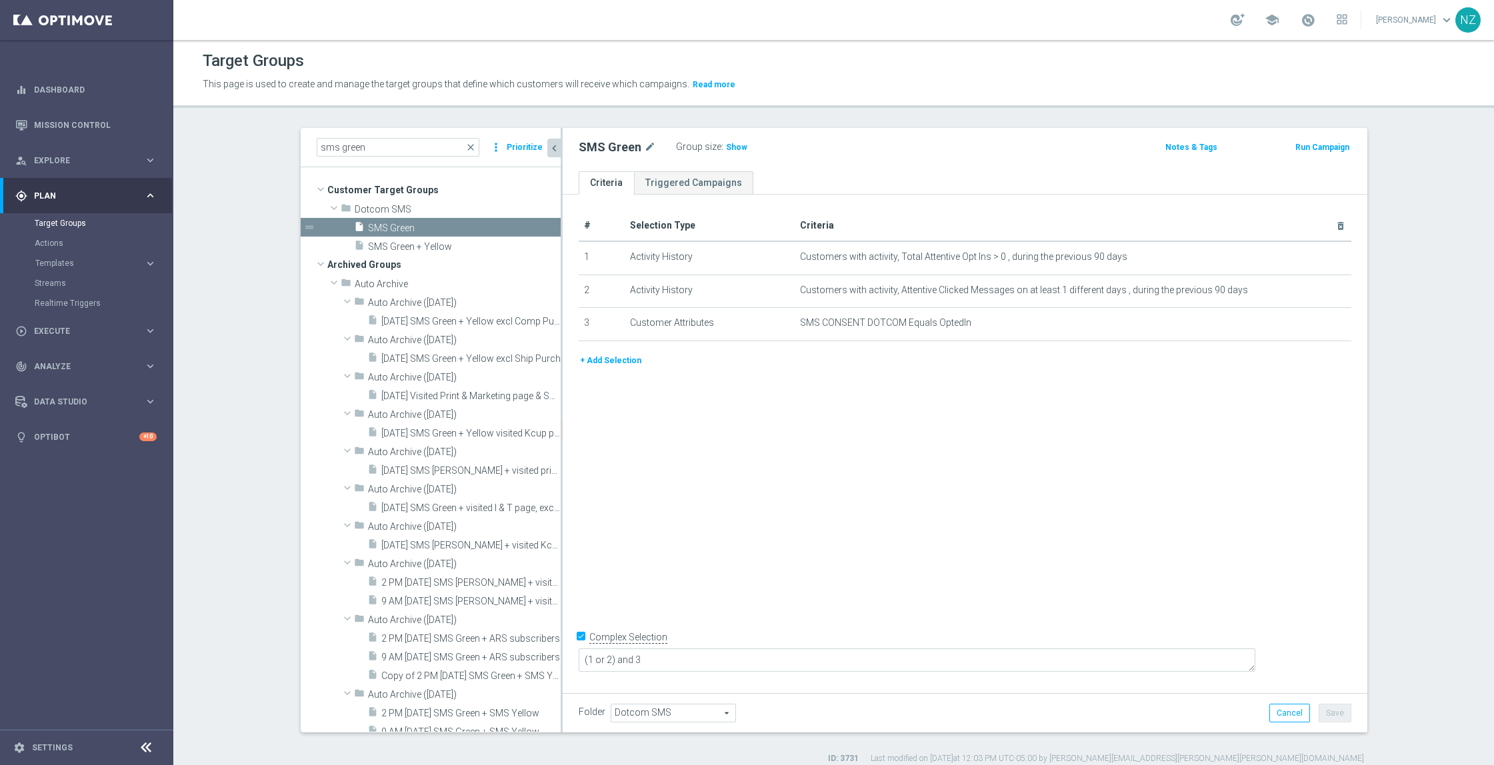
click at [1370, 362] on div "sms green close more_vert Prioritize Customer Target Groups library_add create_…" at bounding box center [834, 446] width 1120 height 636
click at [371, 142] on input "sms green" at bounding box center [398, 147] width 163 height 19
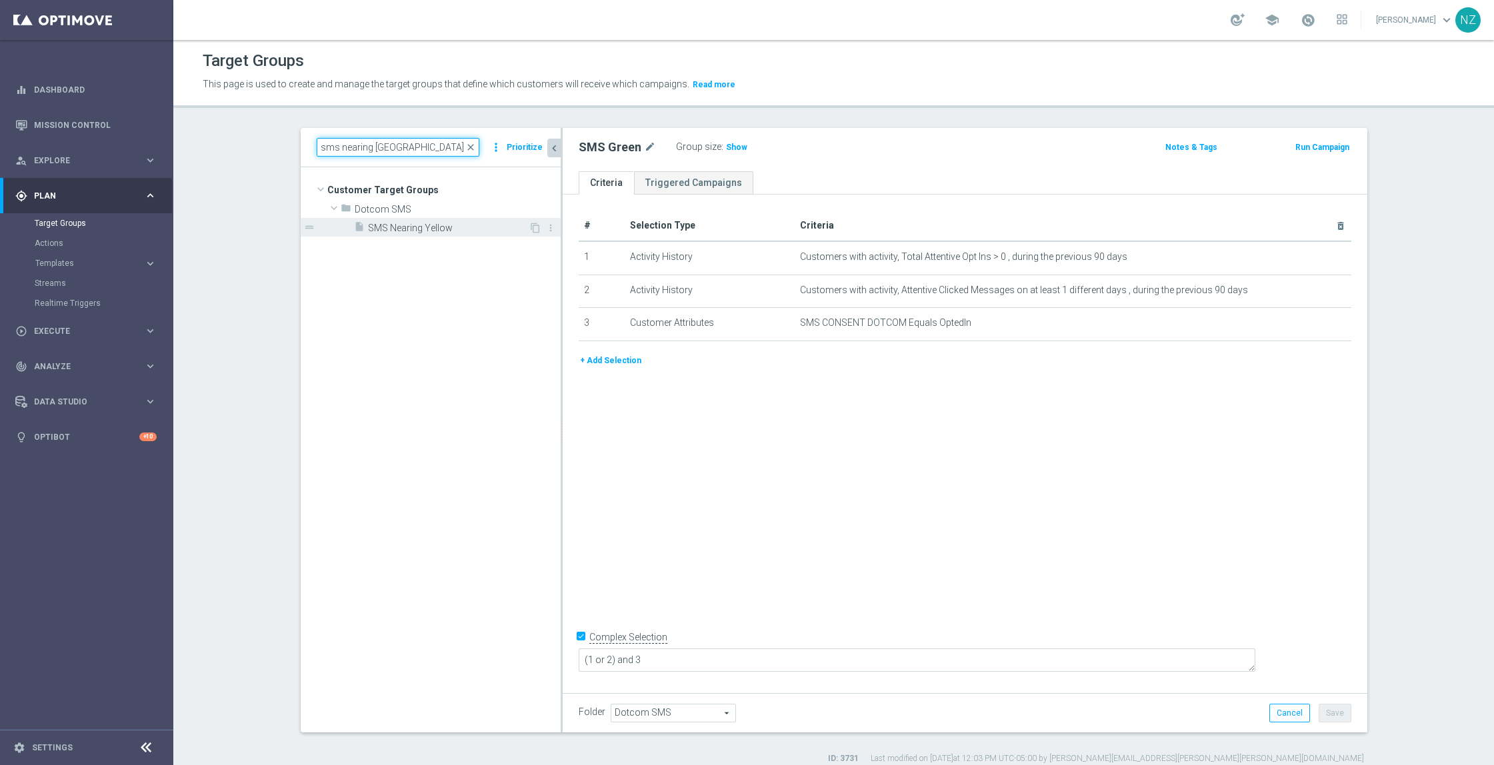
type input "sms nearing yello"
click at [404, 228] on span "SMS Nearing Yellow" at bounding box center [448, 228] width 161 height 11
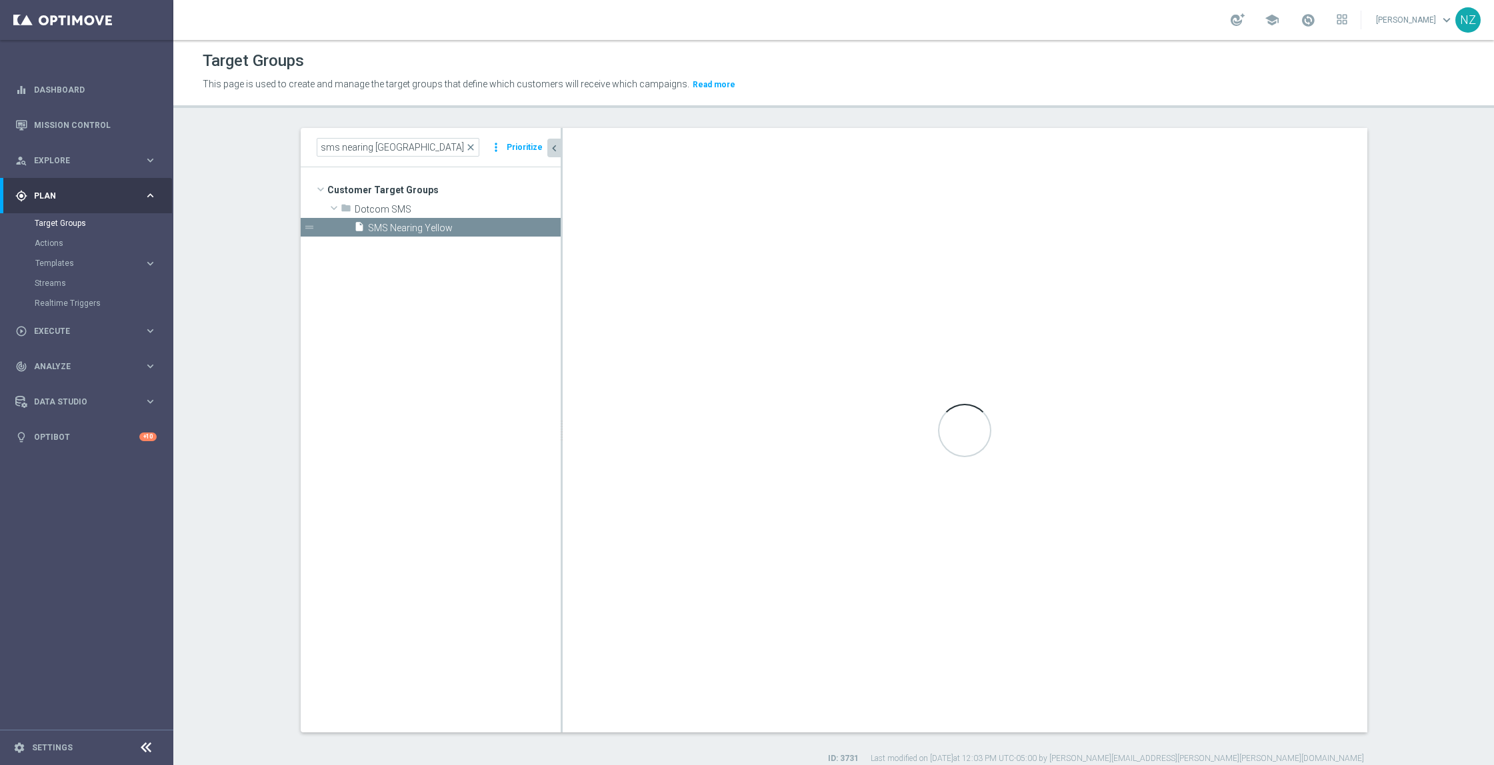
checkbox input "false"
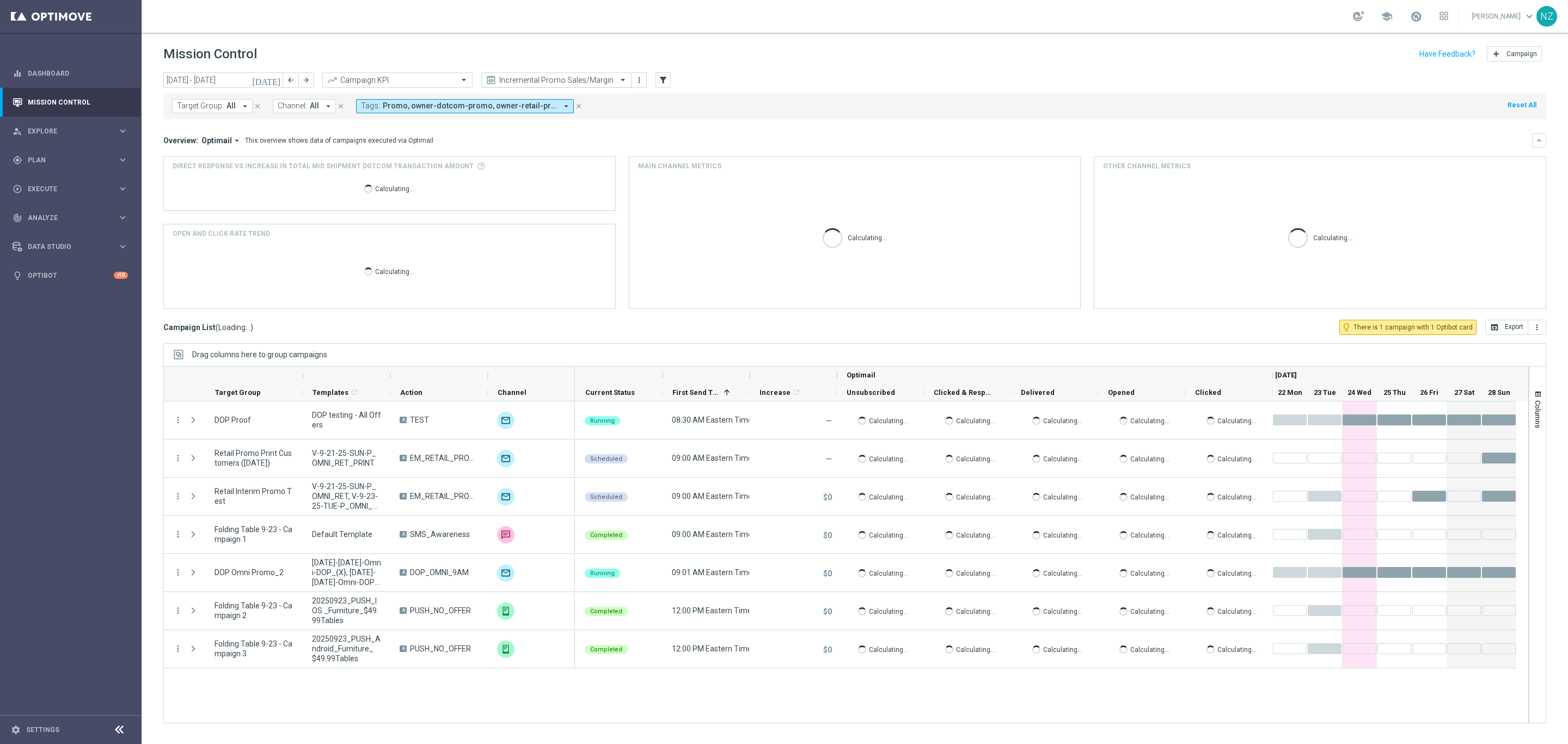
click at [547, 81] on input "text" at bounding box center [545, 80] width 117 height 9
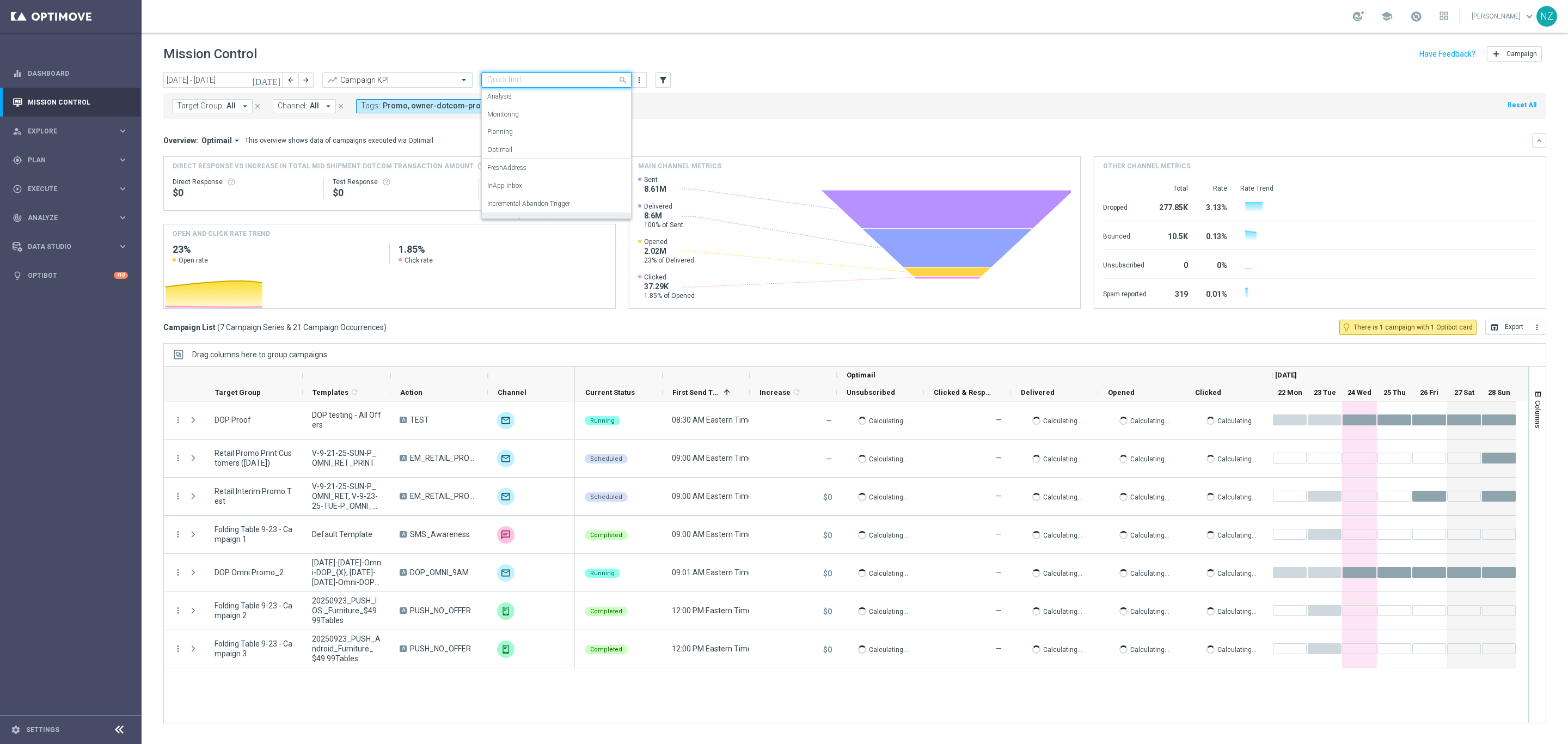
scroll to position [67, 0]
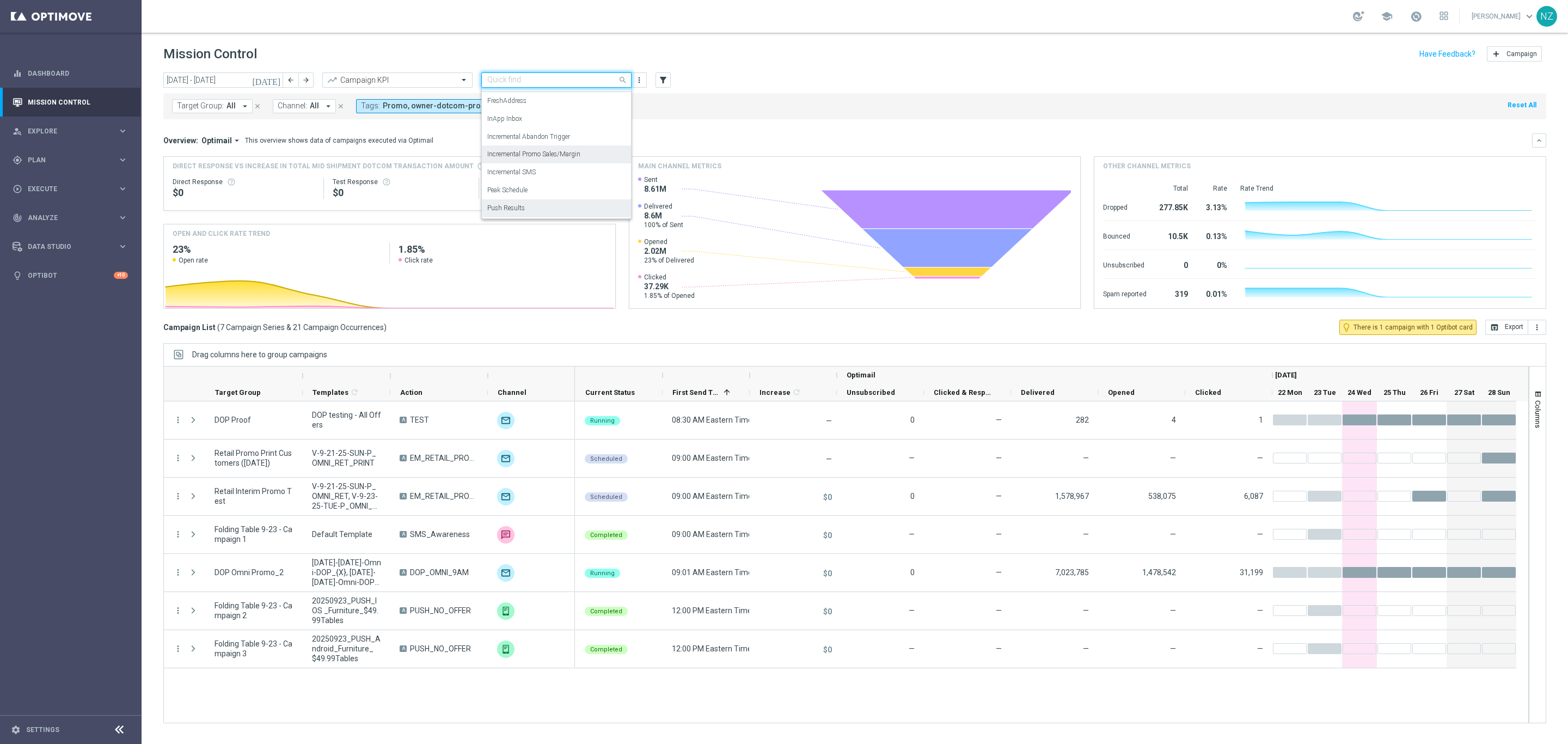
click at [528, 204] on div "Push Results" at bounding box center [556, 208] width 138 height 18
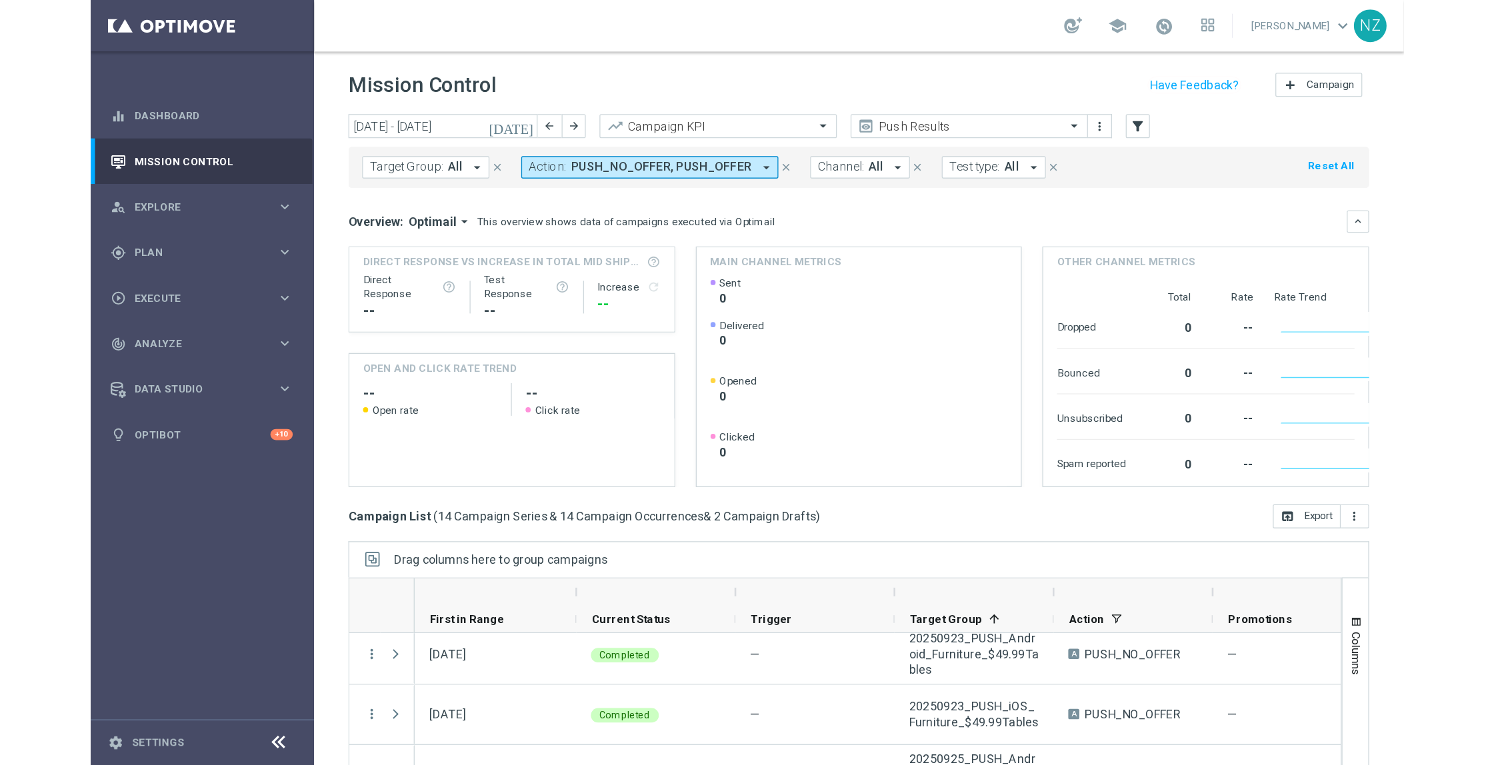
scroll to position [100, 0]
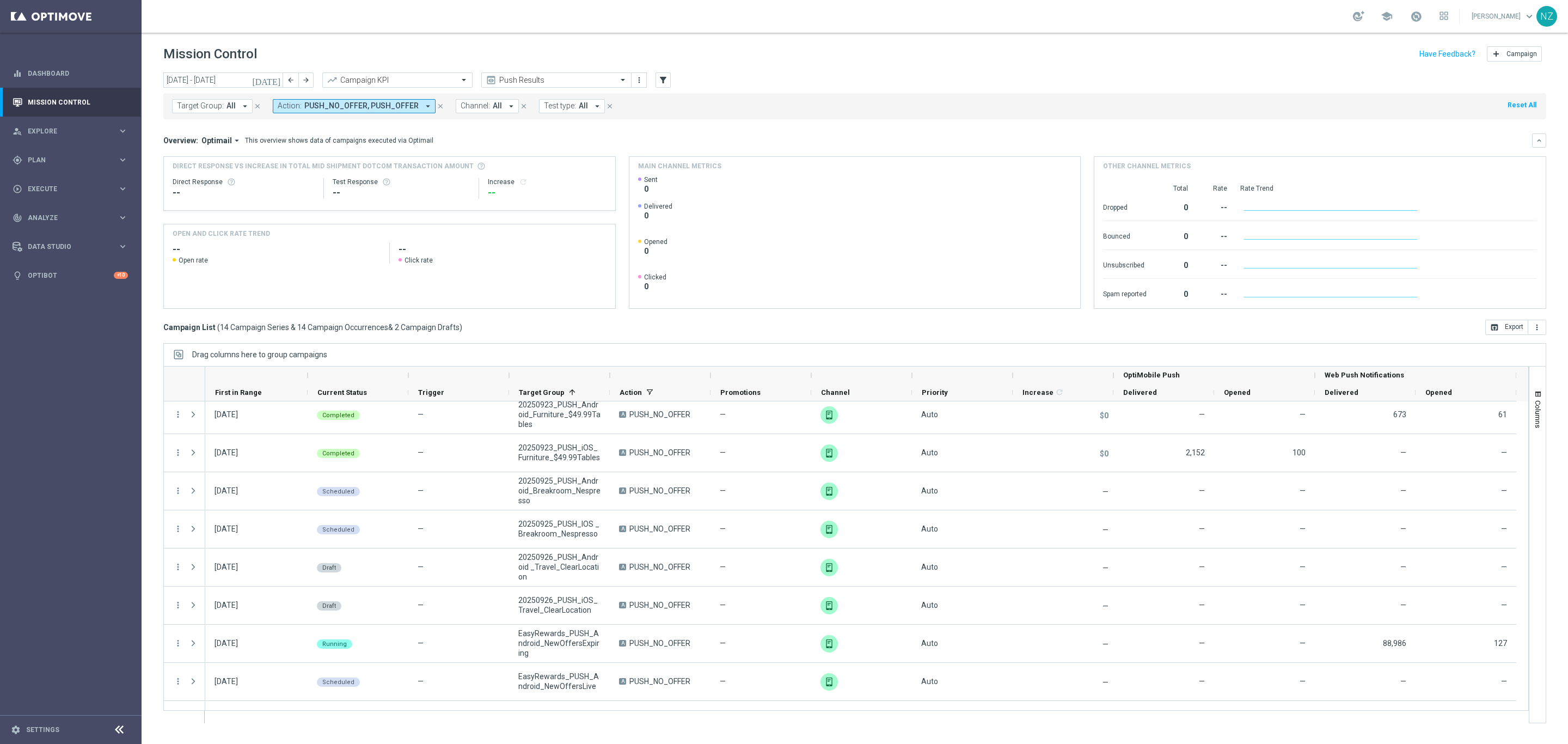
scroll to position [82, 0]
